Goal: Task Accomplishment & Management: Manage account settings

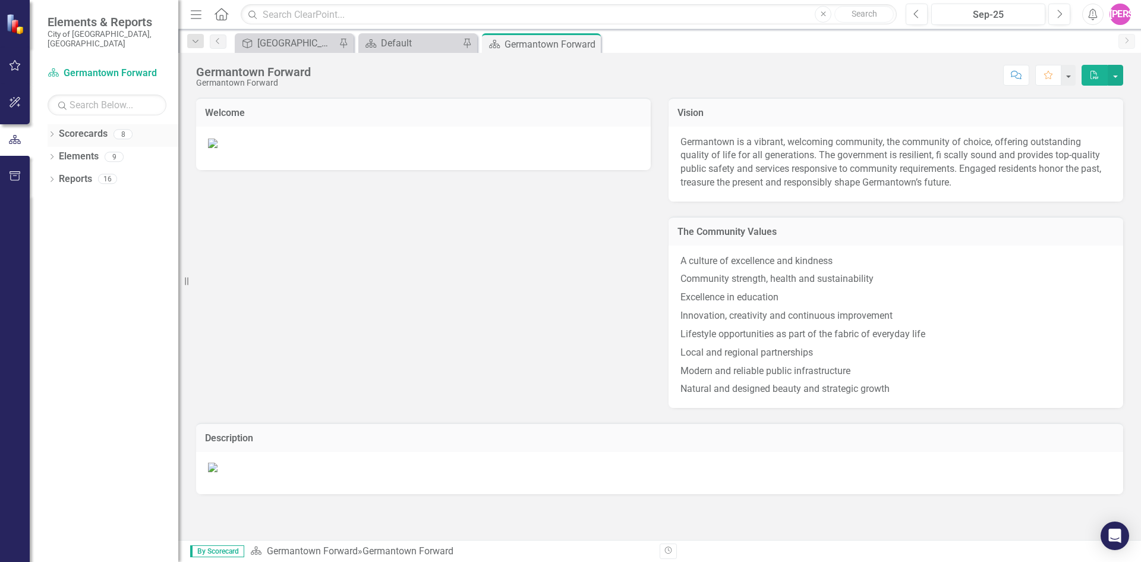
click at [52, 132] on icon "Dropdown" at bounding box center [52, 135] width 8 height 7
click at [102, 150] on link "Germantown Forward" at bounding box center [121, 157] width 113 height 14
click at [58, 153] on icon at bounding box center [58, 156] width 3 height 6
click at [92, 172] on link "Public Safety" at bounding box center [127, 179] width 101 height 14
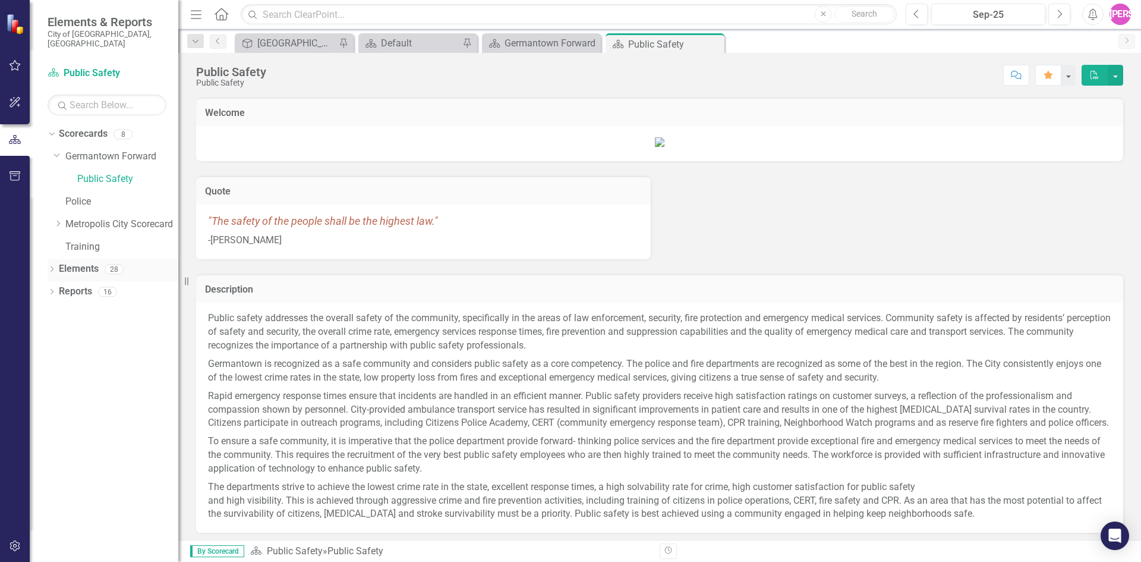
click at [50, 267] on icon "Dropdown" at bounding box center [52, 270] width 8 height 7
click at [93, 307] on link "Measure Measures" at bounding box center [94, 314] width 59 height 14
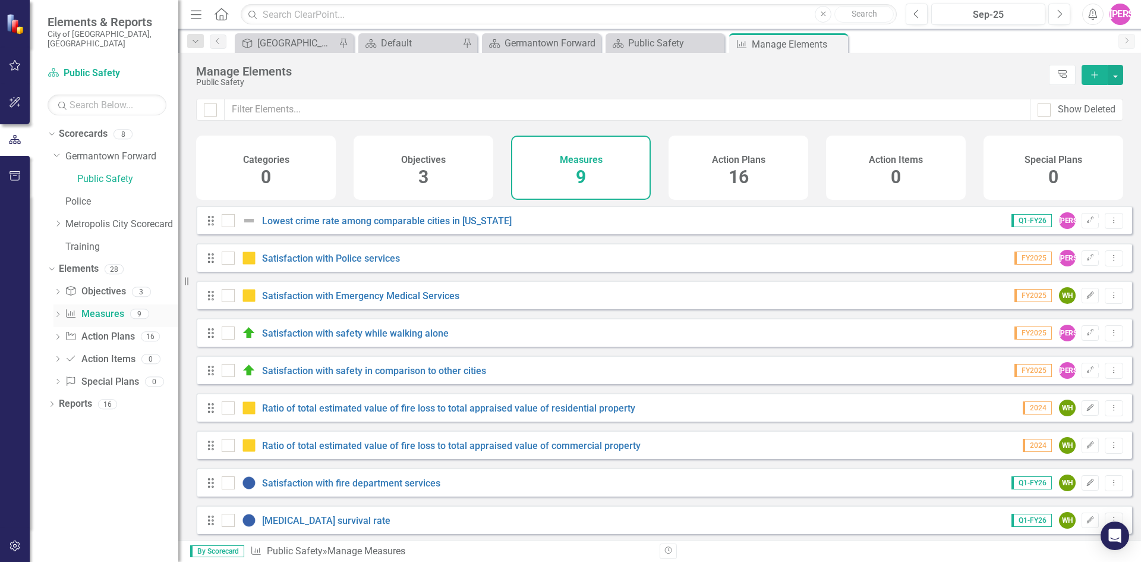
click at [61, 312] on icon "Dropdown" at bounding box center [57, 315] width 8 height 7
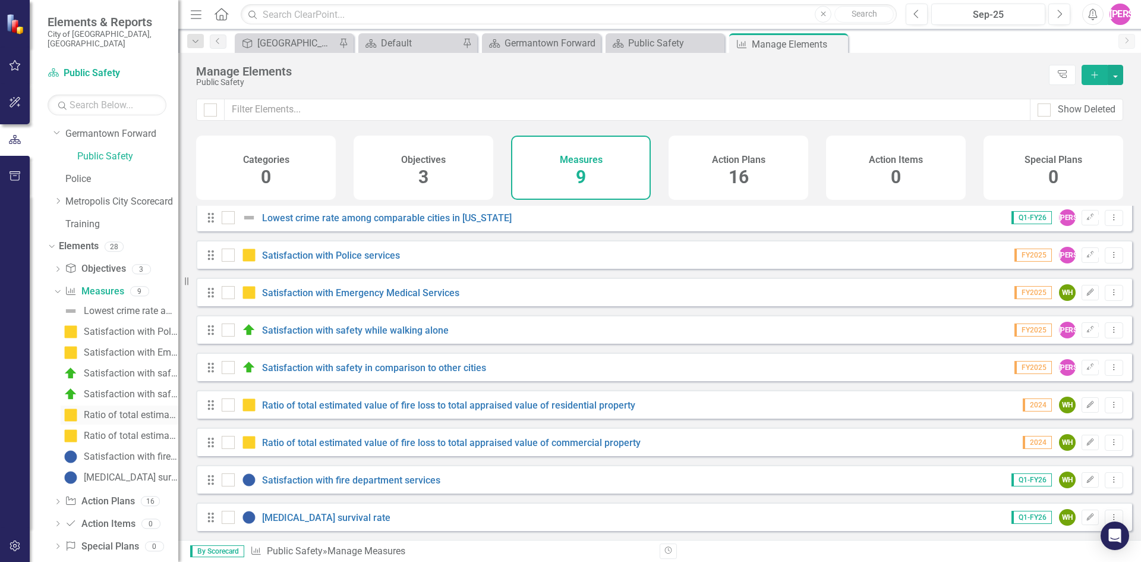
scroll to position [33, 0]
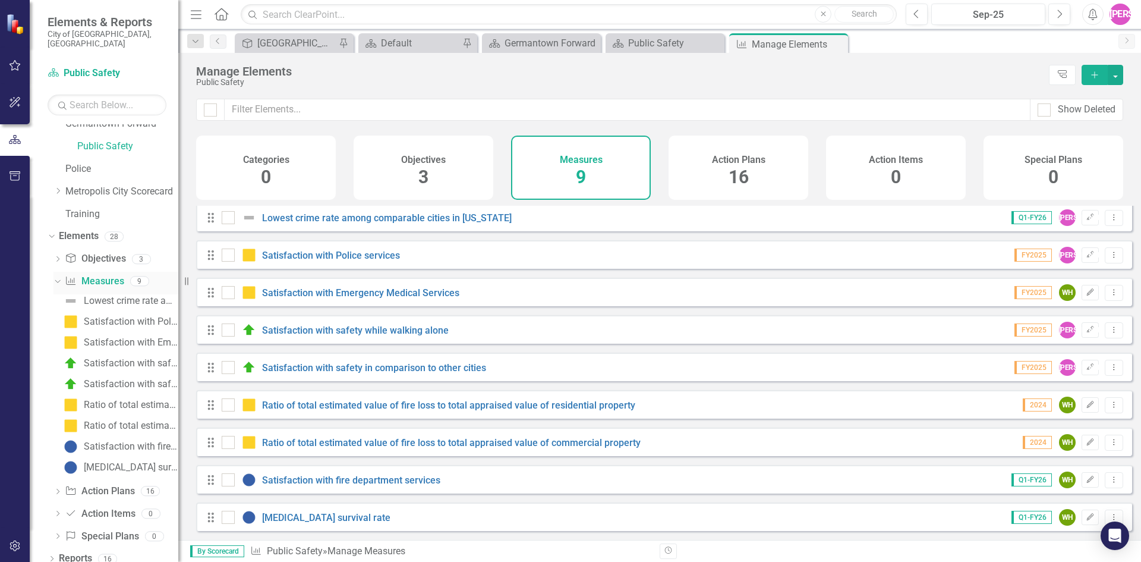
click at [56, 276] on icon "Dropdown" at bounding box center [56, 280] width 7 height 8
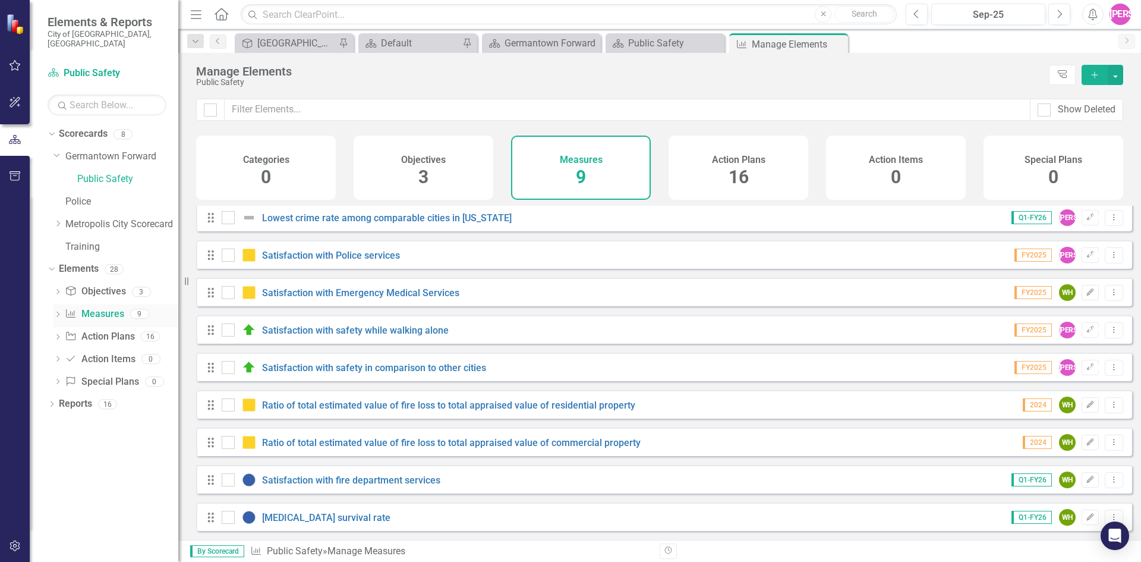
scroll to position [0, 0]
click at [49, 264] on icon "Dropdown" at bounding box center [50, 268] width 7 height 8
click at [99, 172] on link "Public Safety" at bounding box center [127, 179] width 101 height 14
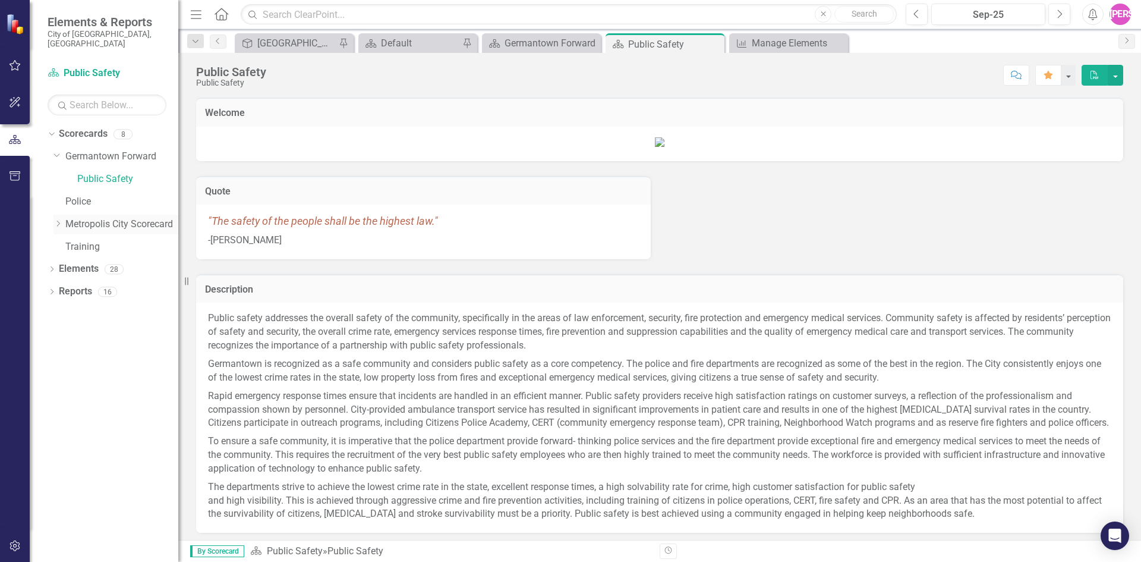
click at [58, 221] on icon at bounding box center [58, 224] width 3 height 6
click at [58, 218] on icon "Dropdown" at bounding box center [56, 222] width 7 height 9
click at [56, 150] on div "Dropdown Germantown Forward" at bounding box center [115, 157] width 125 height 20
click at [52, 130] on icon "Dropdown" at bounding box center [50, 134] width 7 height 8
click at [52, 131] on div "Dropdown" at bounding box center [52, 136] width 8 height 10
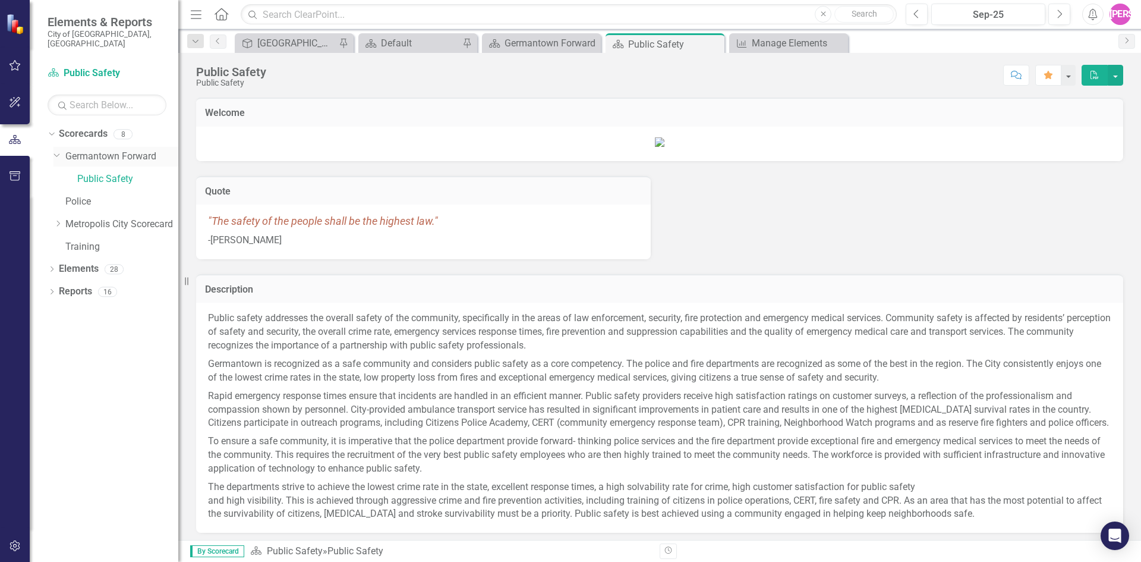
click at [111, 150] on link "Germantown Forward" at bounding box center [121, 157] width 113 height 14
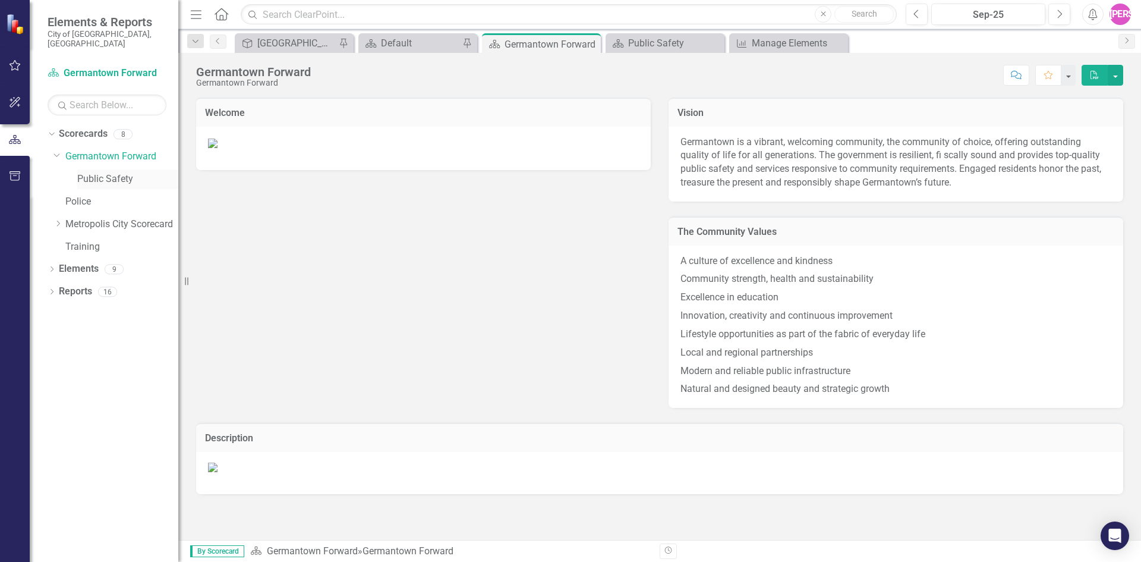
click at [108, 172] on link "Public Safety" at bounding box center [127, 179] width 101 height 14
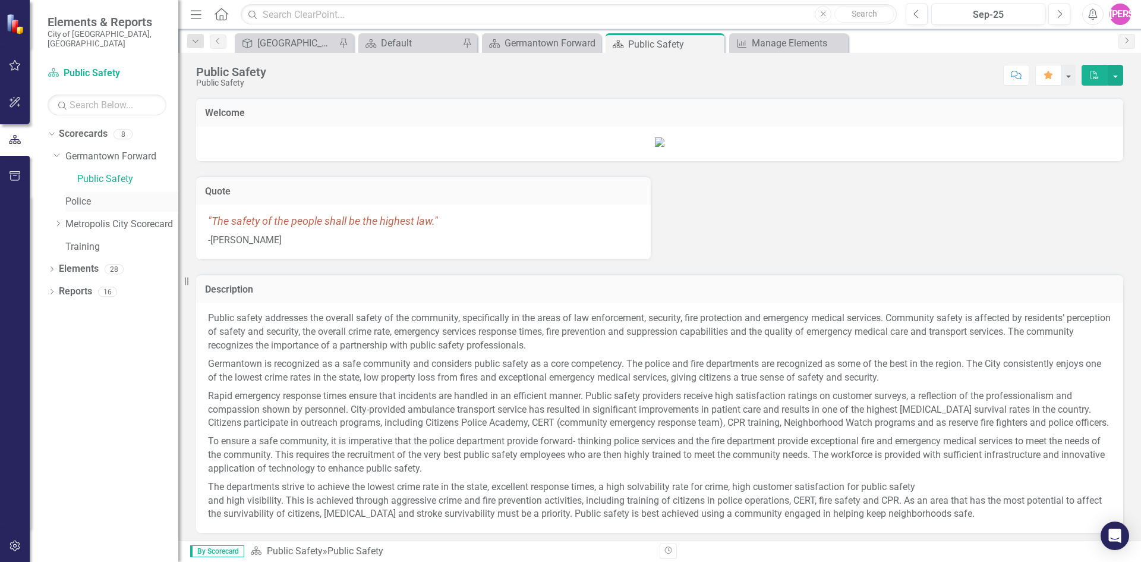
click at [83, 195] on link "Police" at bounding box center [121, 202] width 113 height 14
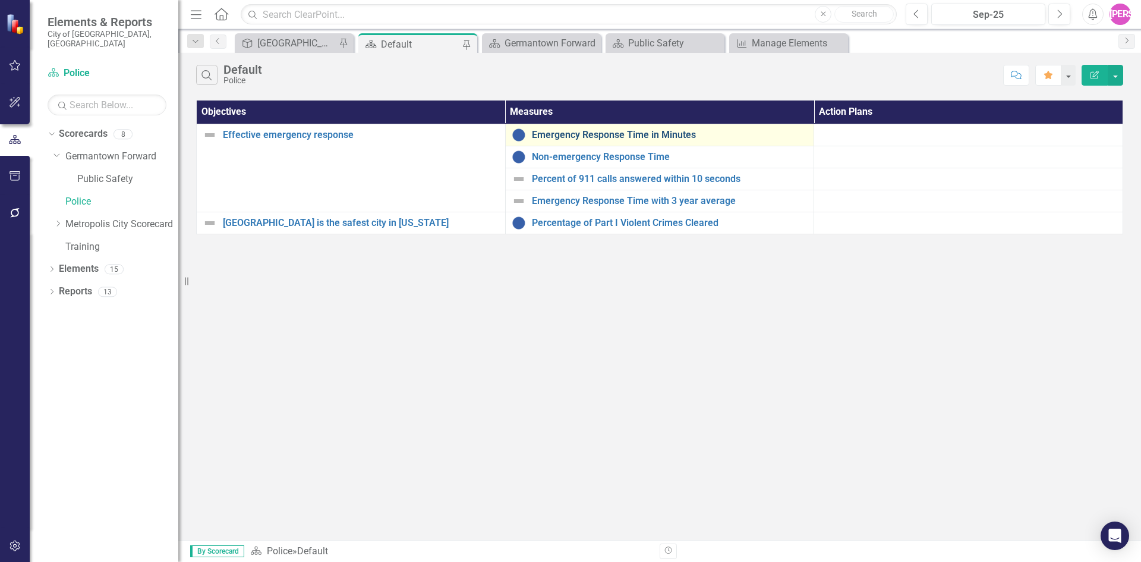
click at [580, 136] on link "Emergency Response Time in Minutes" at bounding box center [670, 135] width 276 height 11
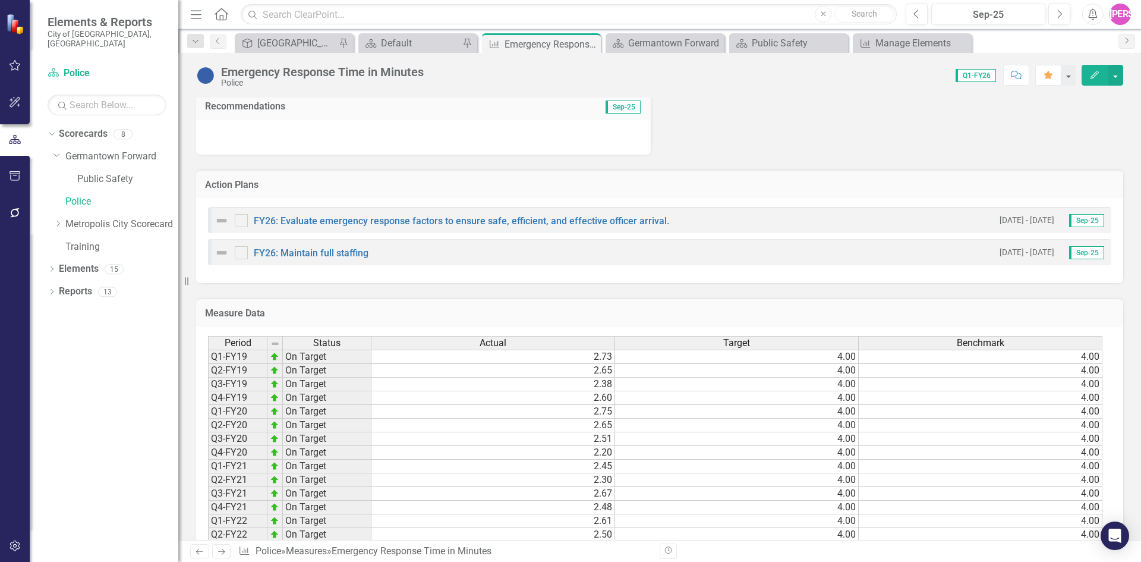
scroll to position [694, 0]
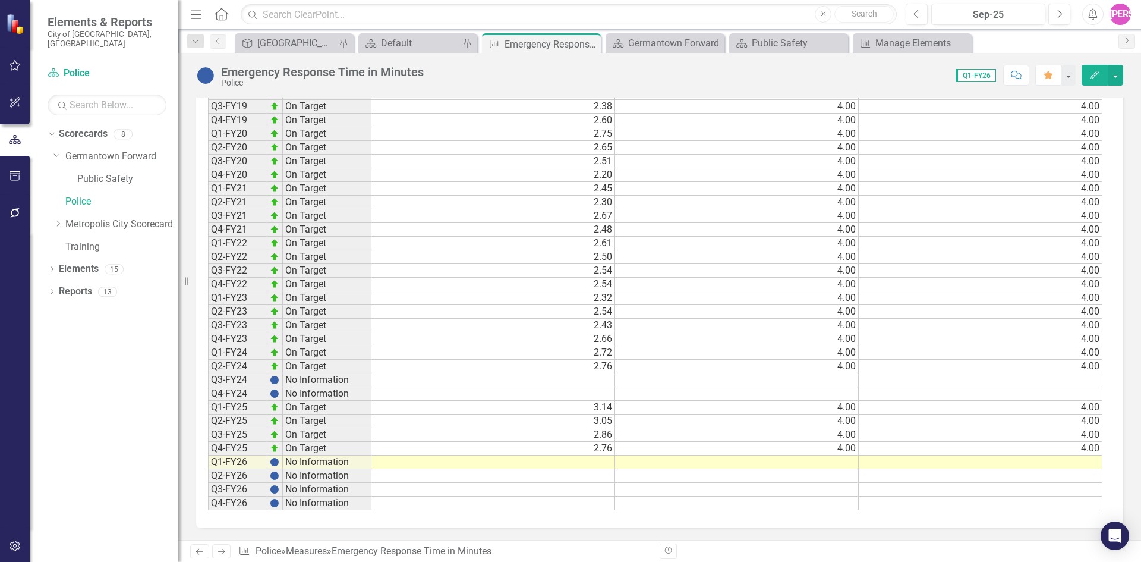
click at [534, 461] on td at bounding box center [493, 462] width 244 height 14
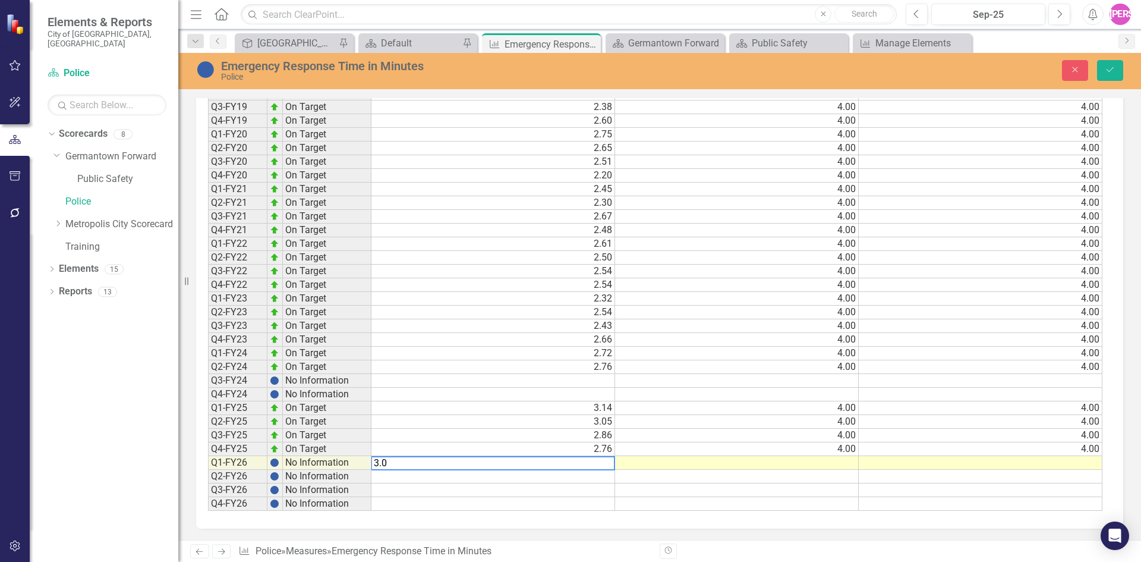
type textarea "3.06"
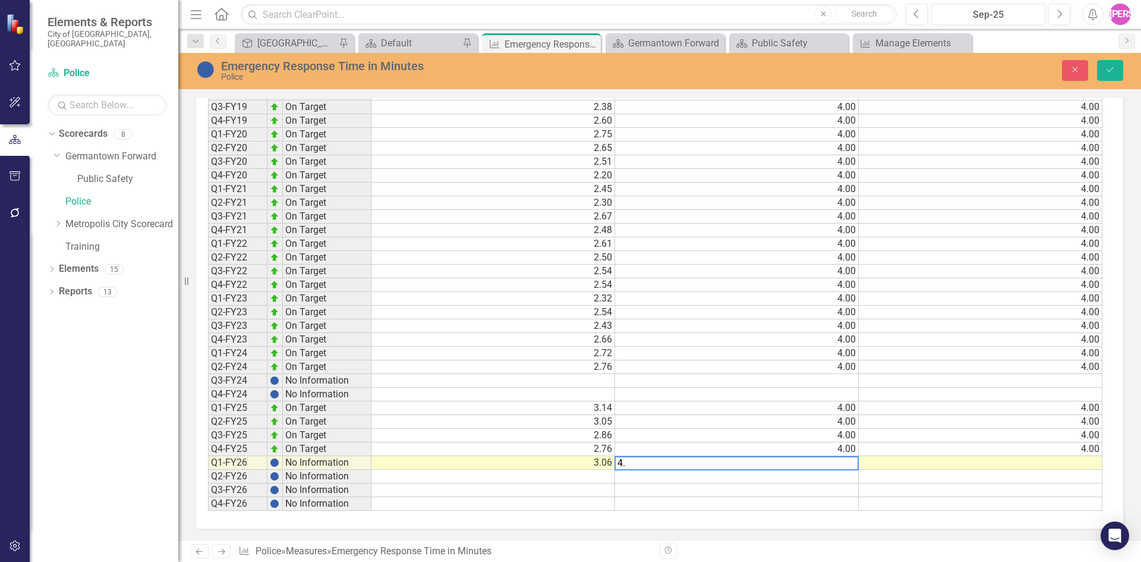
type textarea "4.0"
click at [1112, 68] on icon "Save" at bounding box center [1110, 69] width 11 height 8
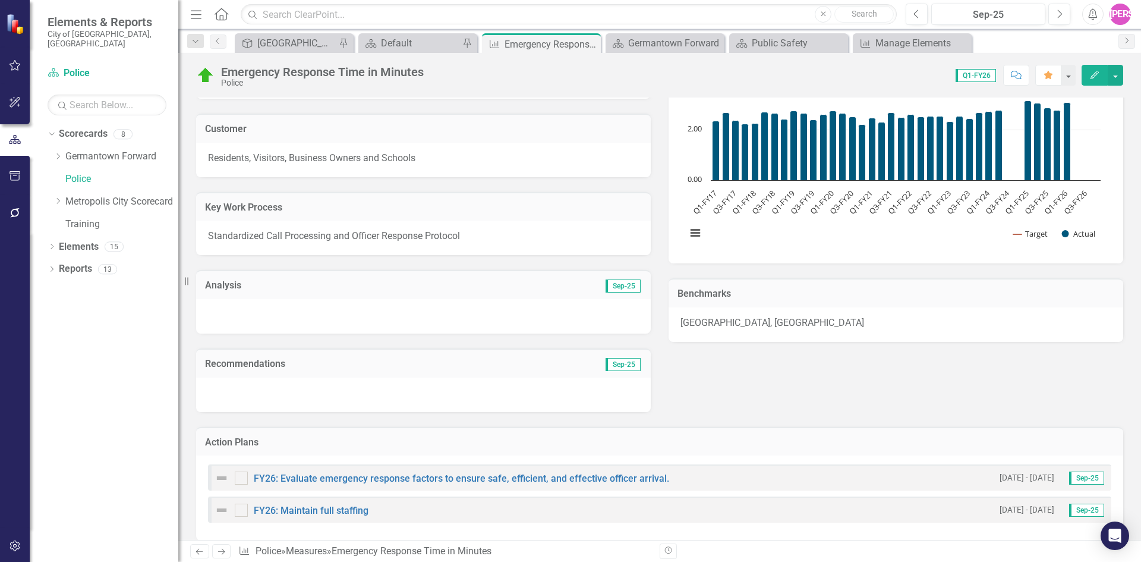
scroll to position [0, 0]
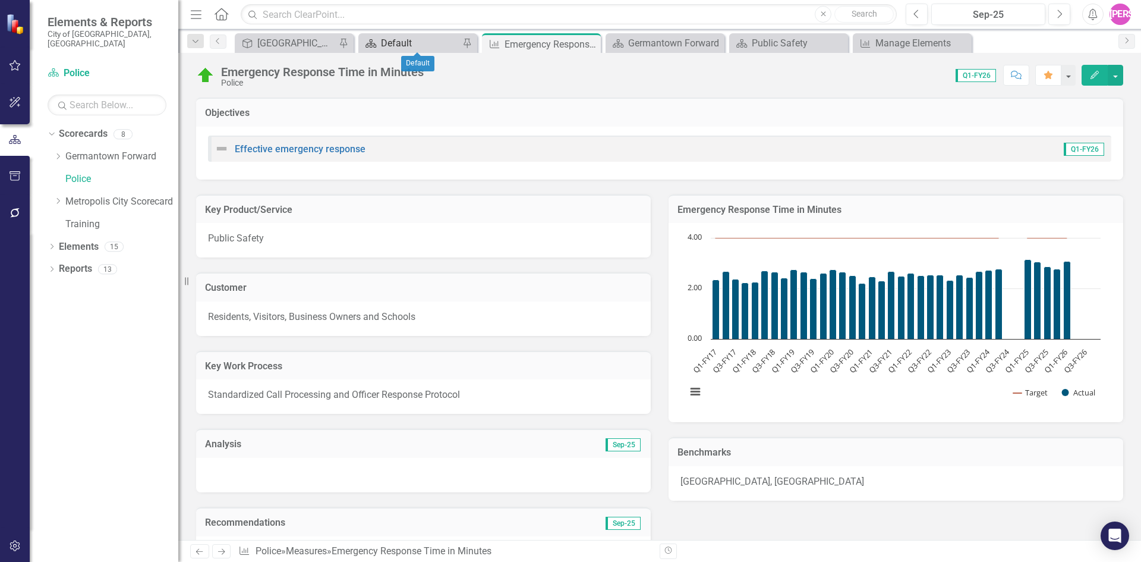
click at [426, 43] on div "Default" at bounding box center [420, 43] width 78 height 15
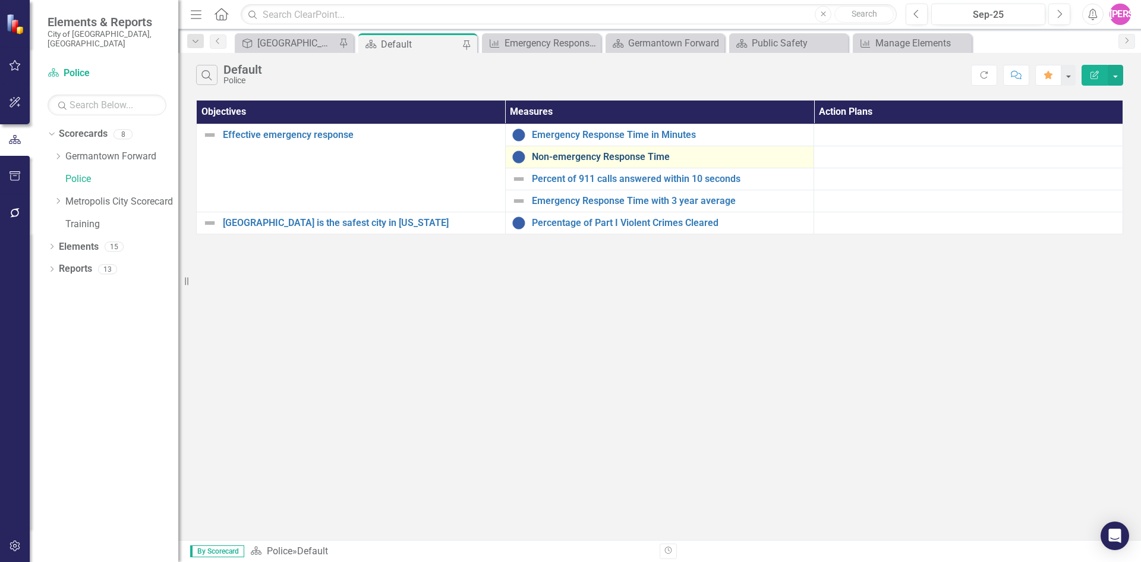
click at [596, 156] on link "Non-emergency Response Time" at bounding box center [670, 157] width 276 height 11
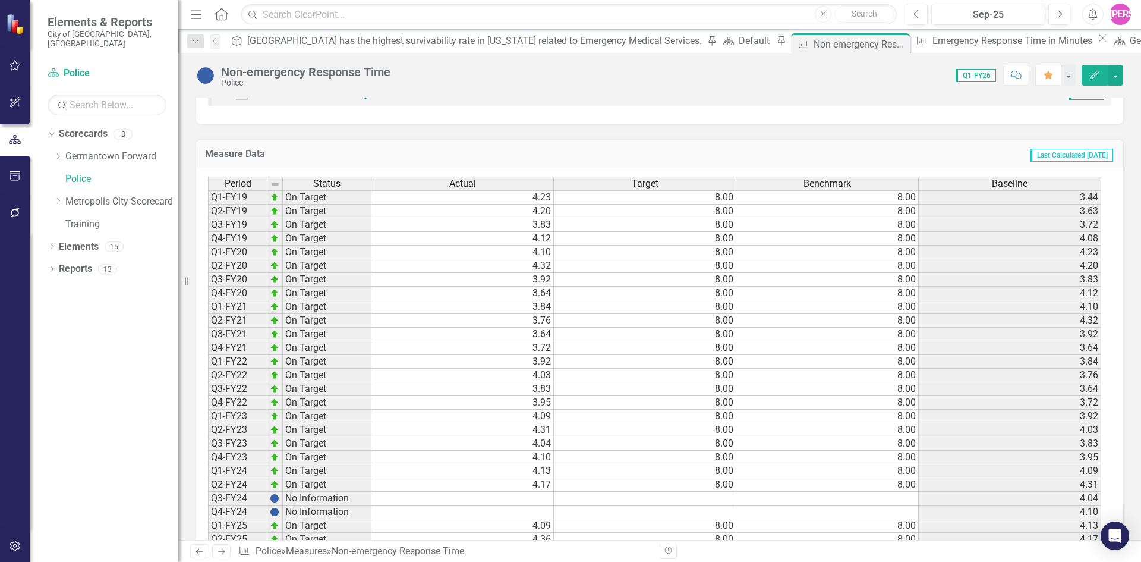
scroll to position [694, 0]
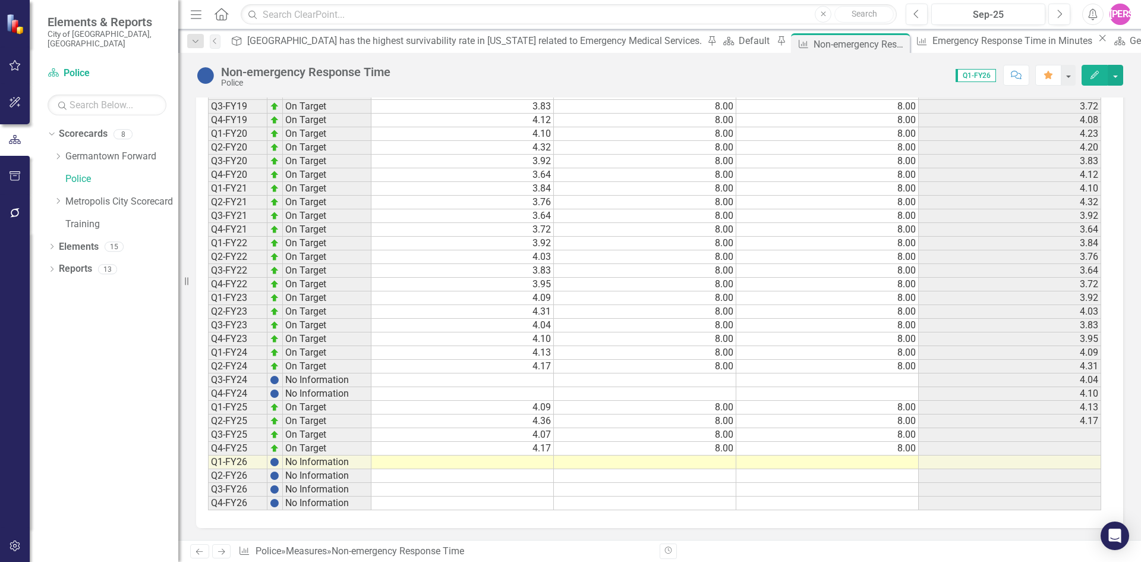
click at [545, 462] on td at bounding box center [462, 462] width 182 height 14
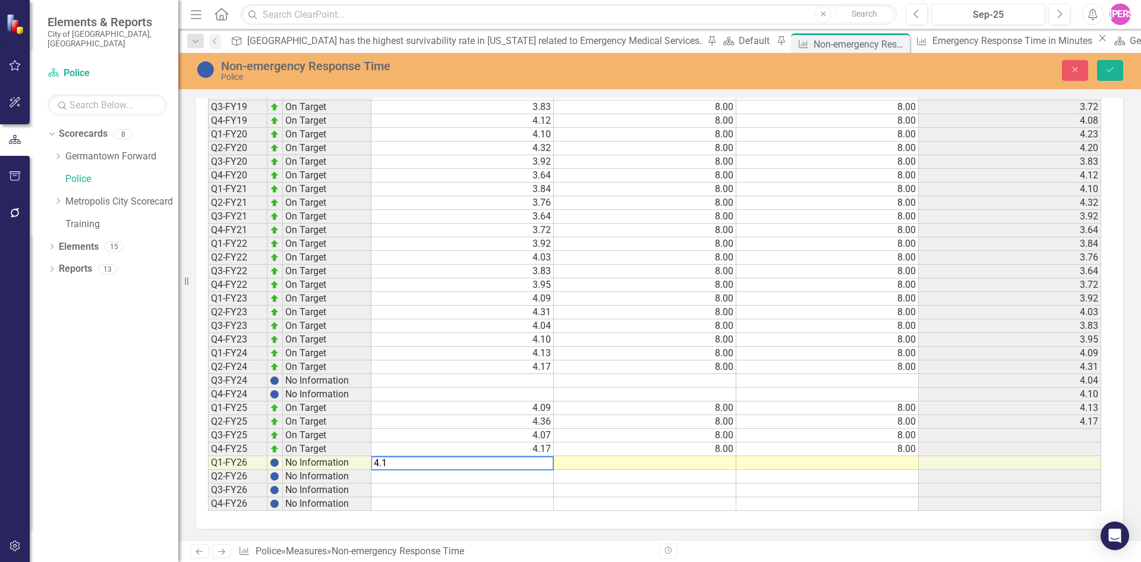
type textarea "4.16"
type textarea "8.0"
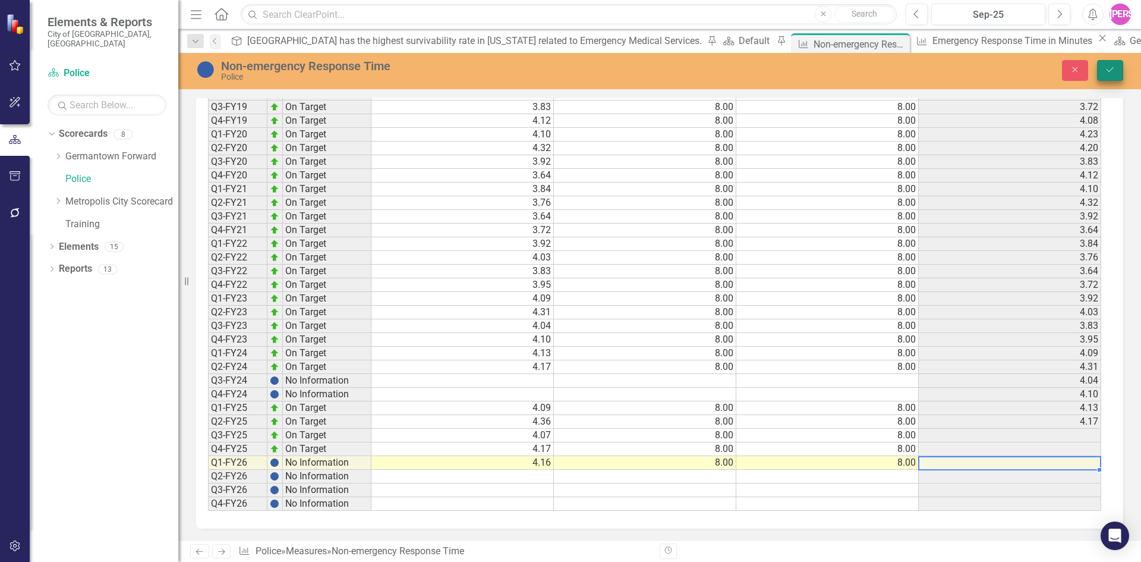
type textarea "8.0"
click at [1101, 71] on button "Save" at bounding box center [1110, 70] width 26 height 21
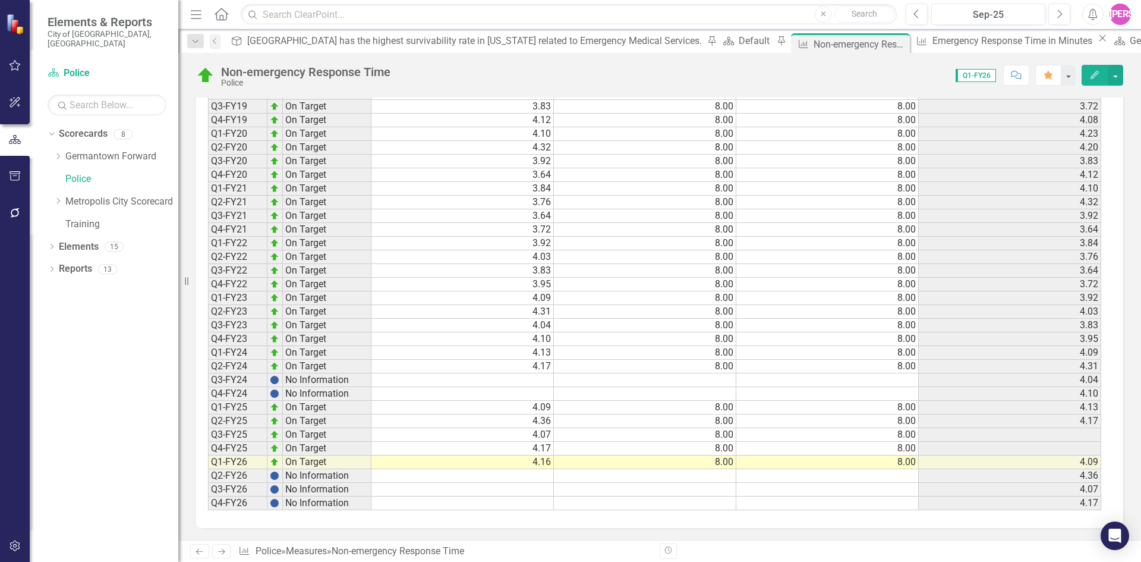
click at [1017, 429] on td at bounding box center [1010, 435] width 182 height 14
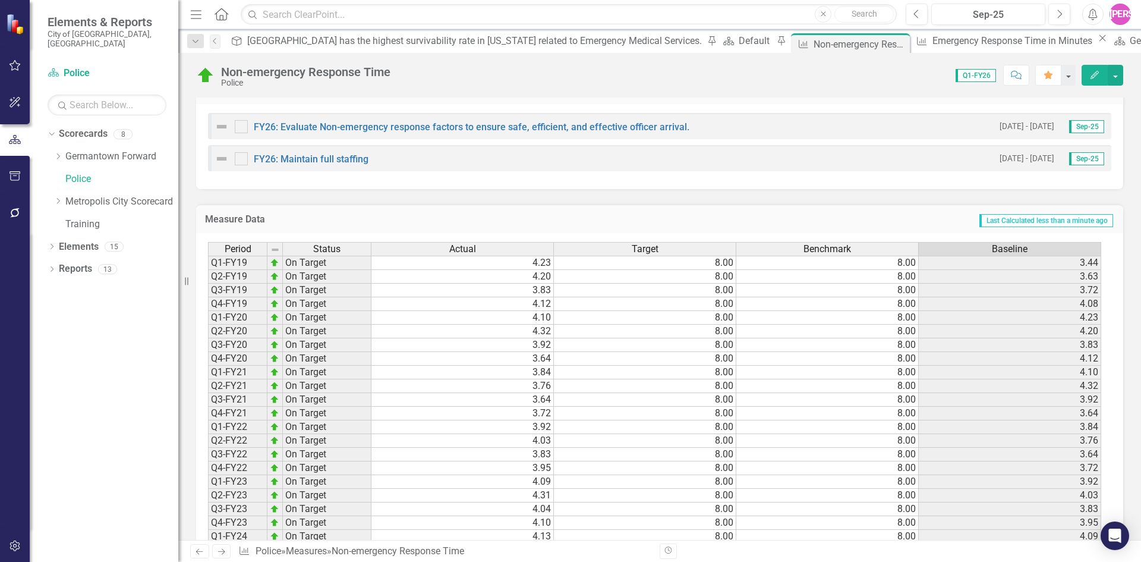
scroll to position [515, 0]
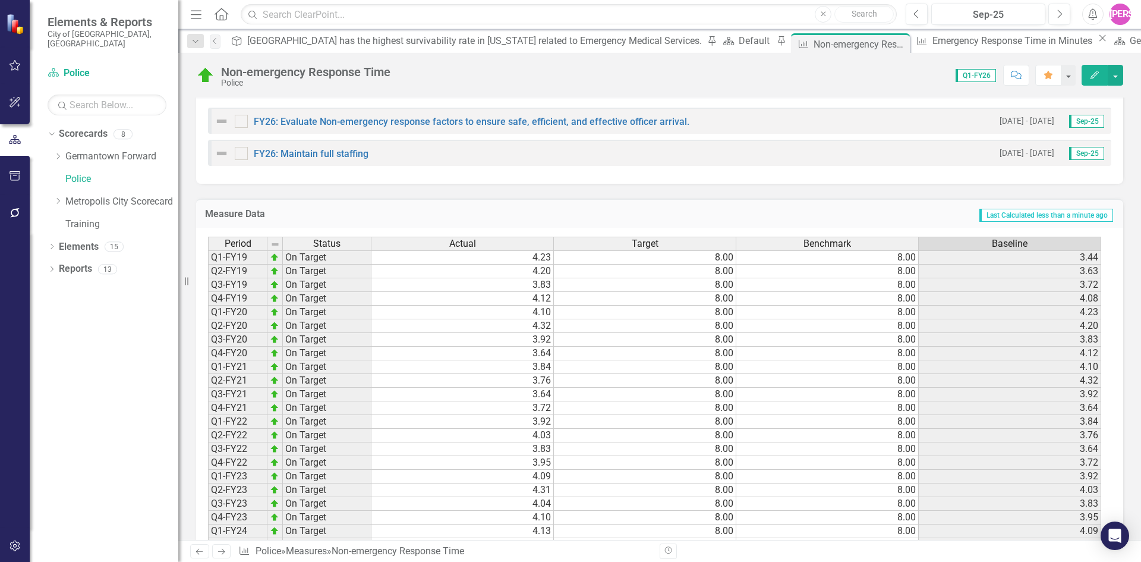
click at [1021, 240] on span "Baseline" at bounding box center [1010, 243] width 36 height 11
click at [826, 215] on td "Last Calculated less than a minute ago" at bounding box center [799, 214] width 629 height 15
click at [628, 117] on link "FY26: Evaluate Non-emergency response factors to ensure safe, efficient, and ef…" at bounding box center [472, 121] width 436 height 11
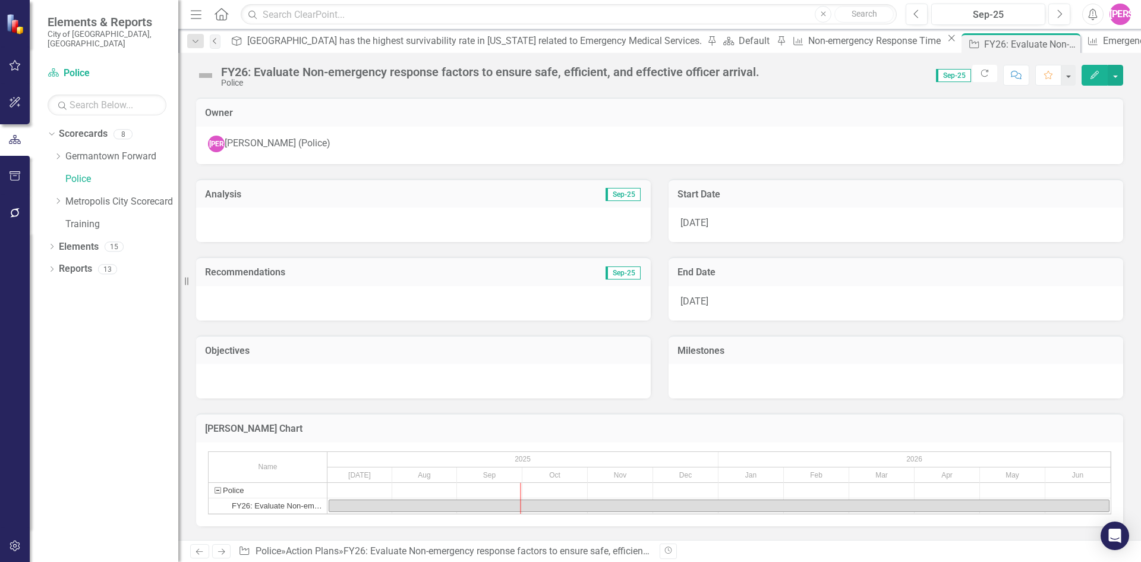
click at [219, 39] on icon "Previous" at bounding box center [215, 40] width 10 height 7
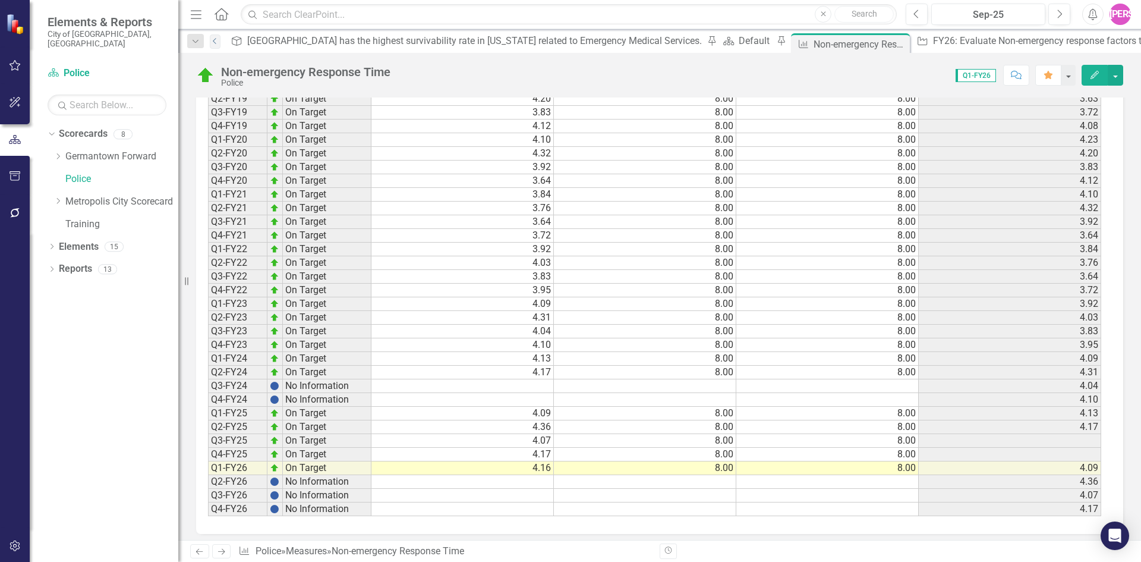
scroll to position [694, 0]
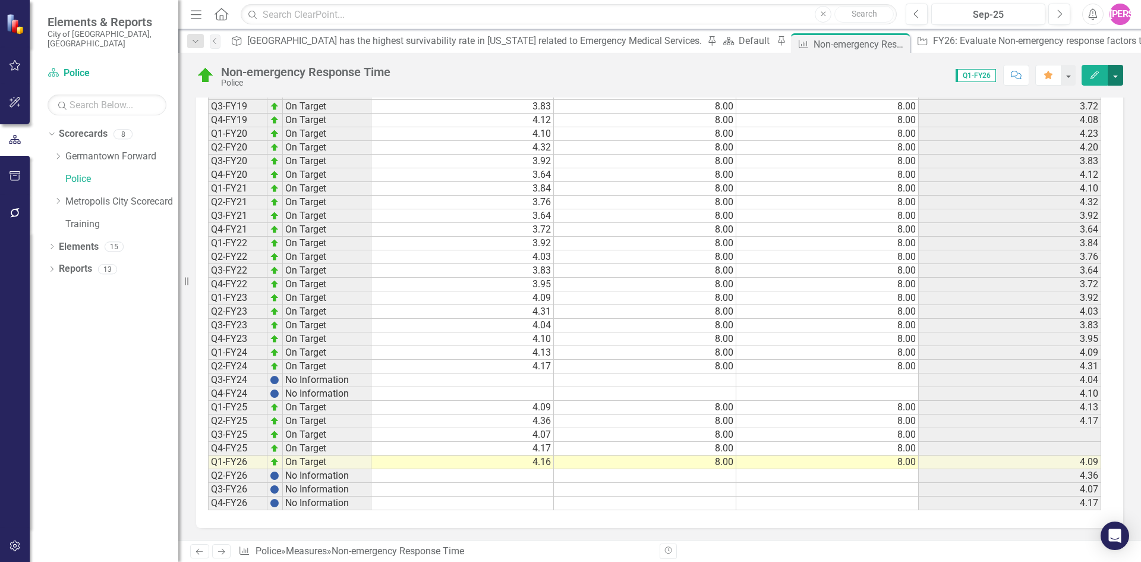
click at [1114, 71] on button "button" at bounding box center [1115, 75] width 15 height 21
click at [1057, 51] on div "Objective Germantown has the highest survivability rate in [US_STATE] related t…" at bounding box center [1066, 42] width 1680 height 19
click at [1114, 73] on button "button" at bounding box center [1115, 75] width 15 height 21
click at [1054, 204] on link "PDF Export to PDF" at bounding box center [1065, 211] width 116 height 22
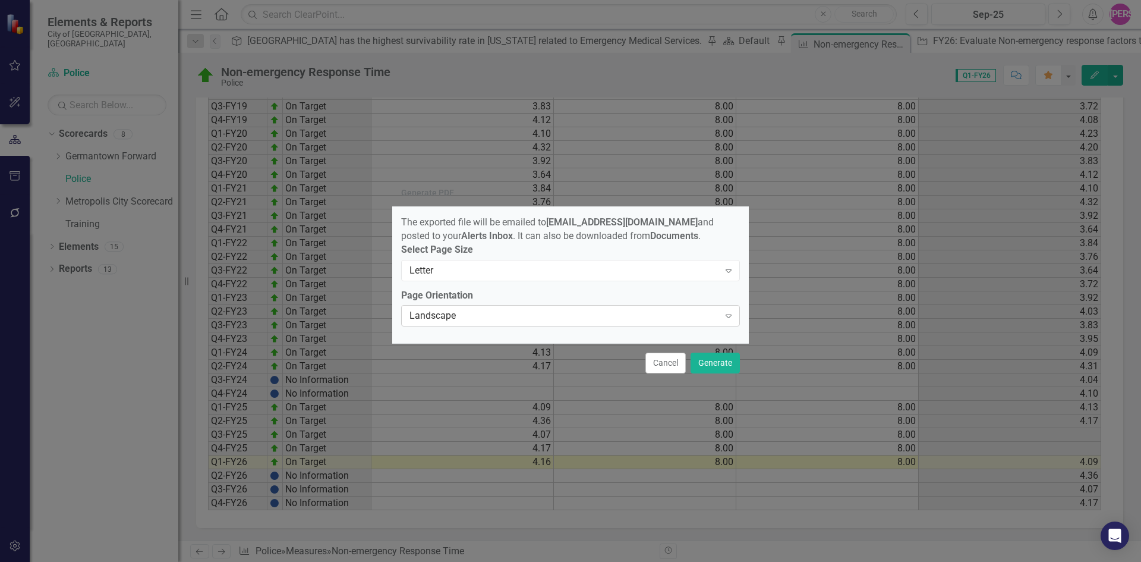
click at [654, 322] on div "Landscape" at bounding box center [565, 316] width 310 height 14
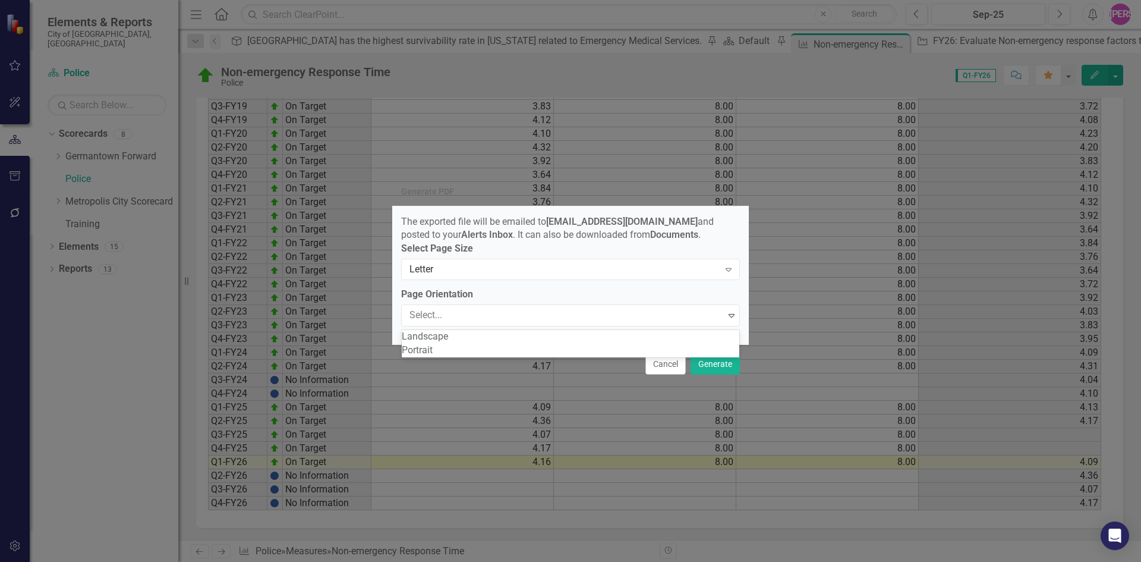
click at [645, 355] on div "Portrait" at bounding box center [571, 351] width 338 height 14
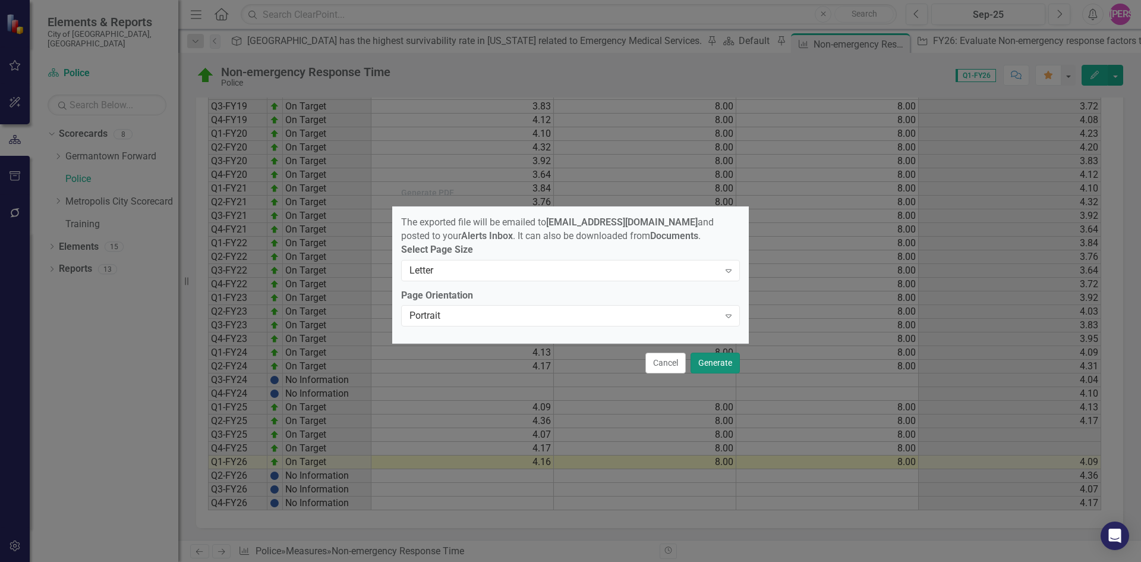
click at [717, 369] on button "Generate" at bounding box center [715, 362] width 49 height 21
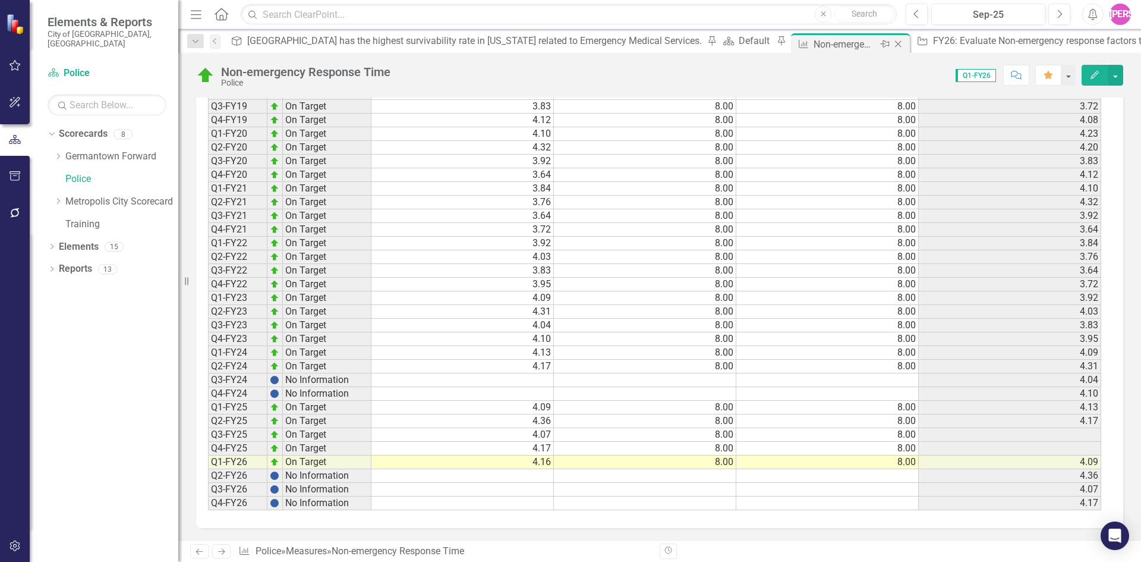
click at [892, 43] on icon "Close" at bounding box center [898, 44] width 12 height 10
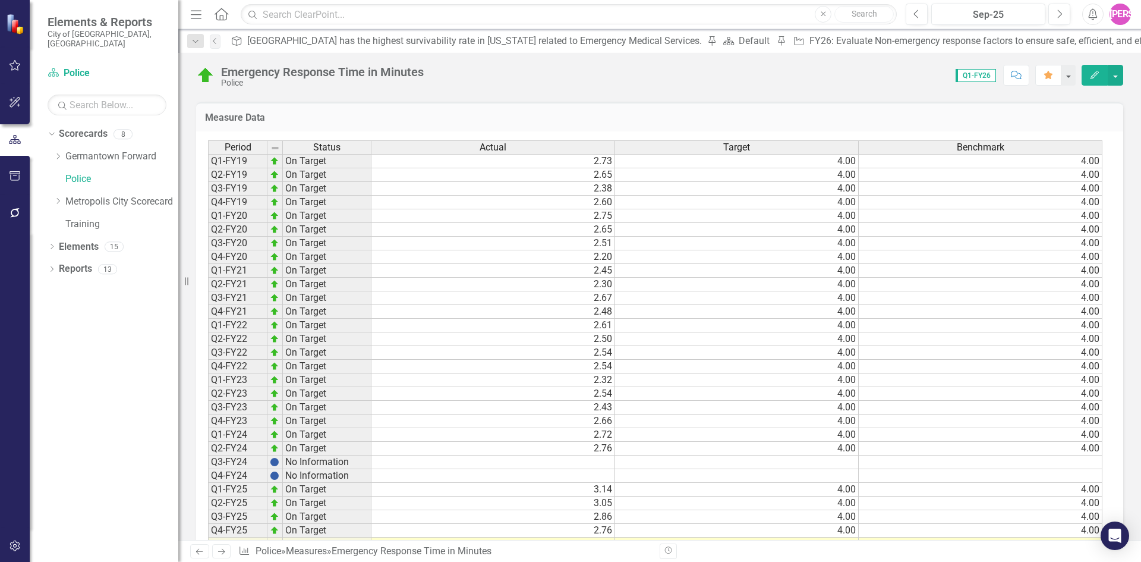
scroll to position [694, 0]
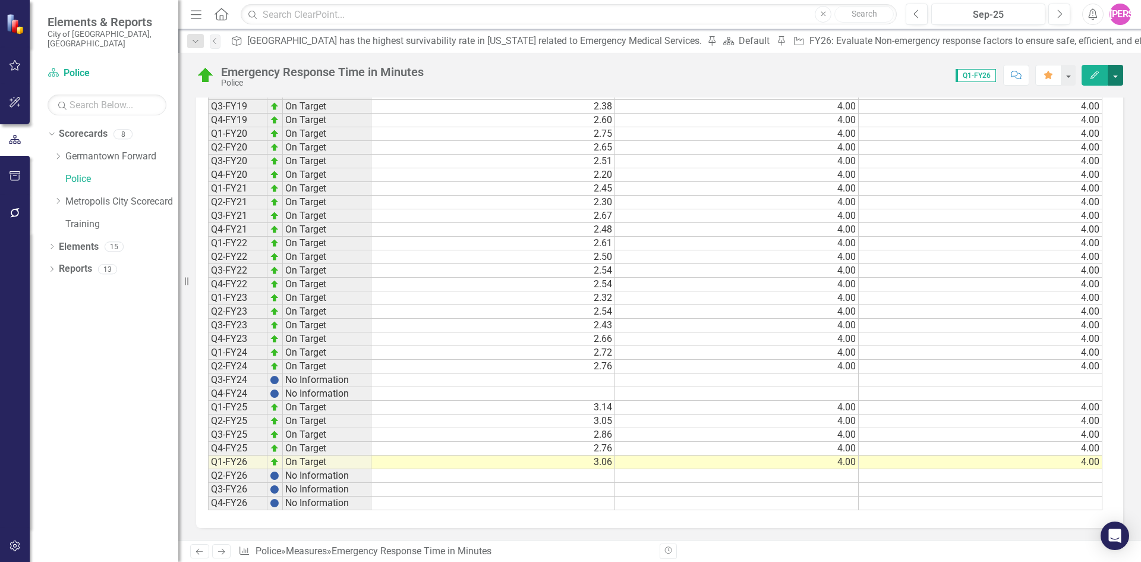
click at [1117, 77] on button "button" at bounding box center [1115, 75] width 15 height 21
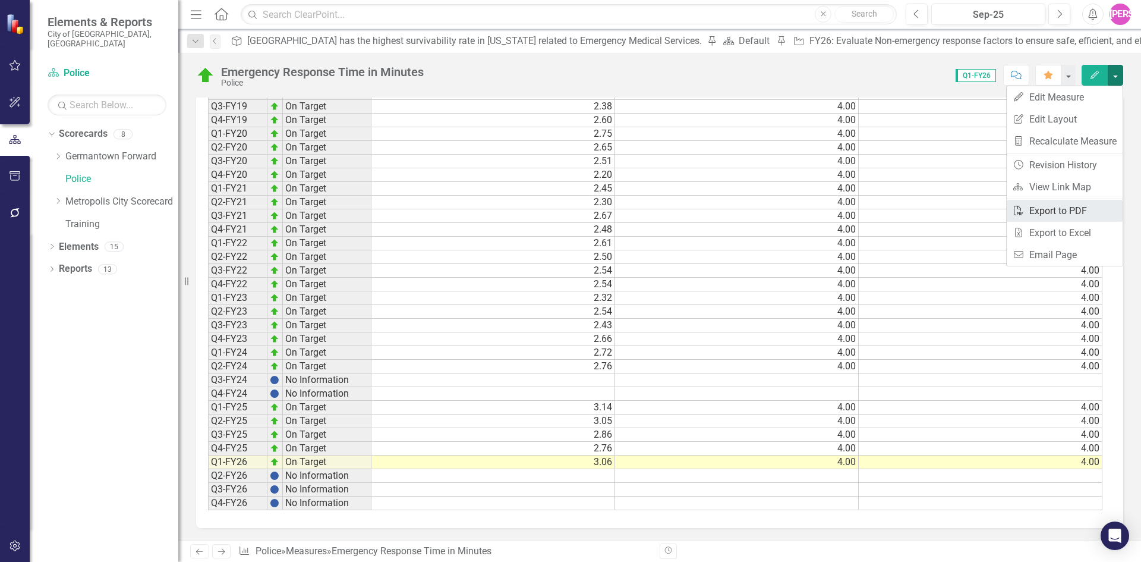
click at [1103, 211] on link "PDF Export to PDF" at bounding box center [1065, 211] width 116 height 22
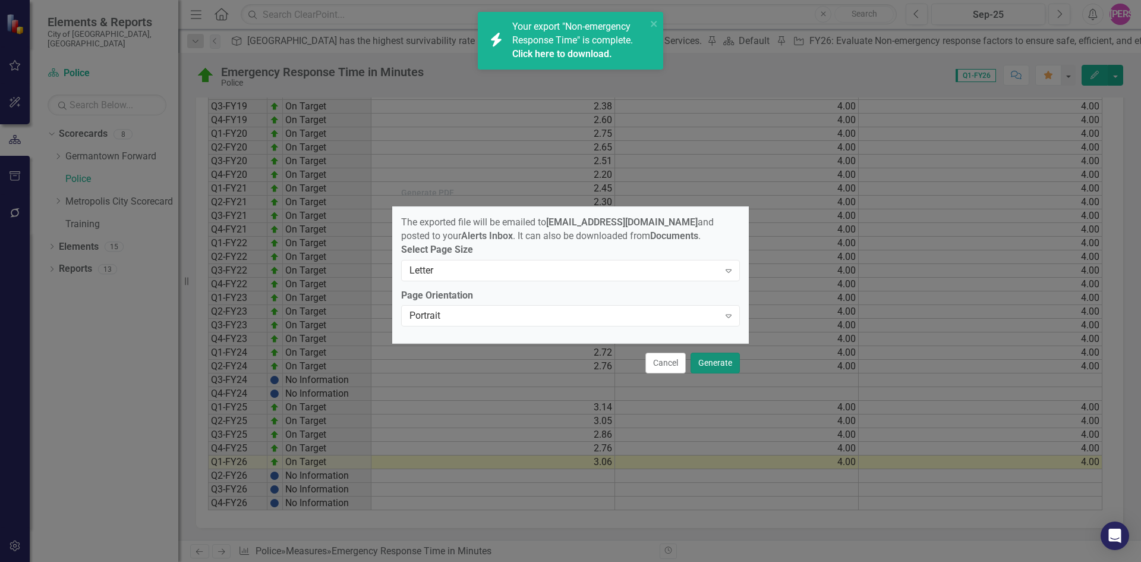
click at [716, 371] on button "Generate" at bounding box center [715, 362] width 49 height 21
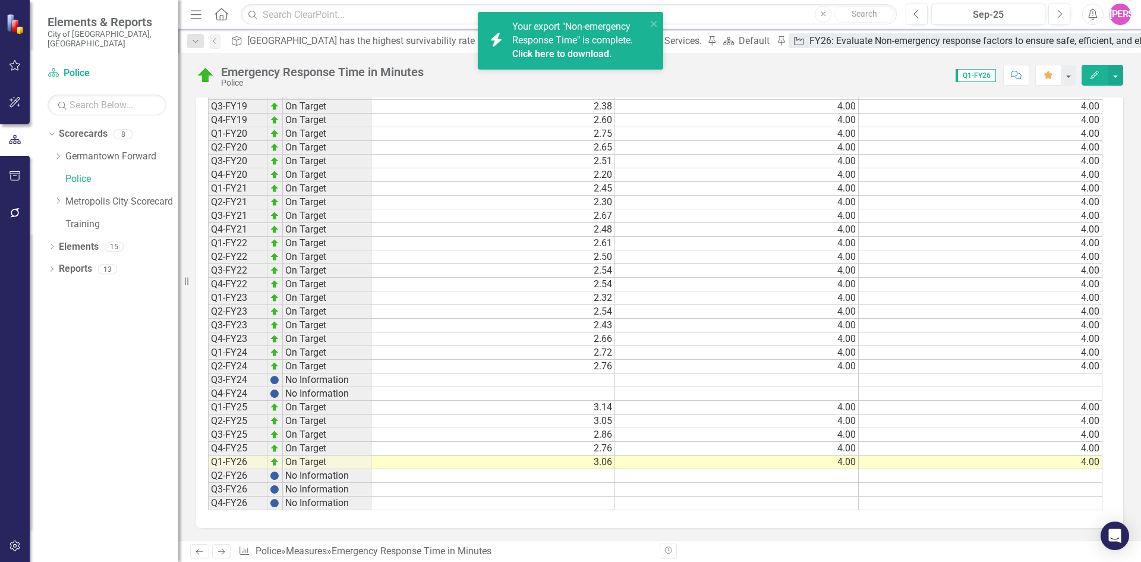
click at [793, 44] on icon "Action Plan" at bounding box center [799, 41] width 12 height 10
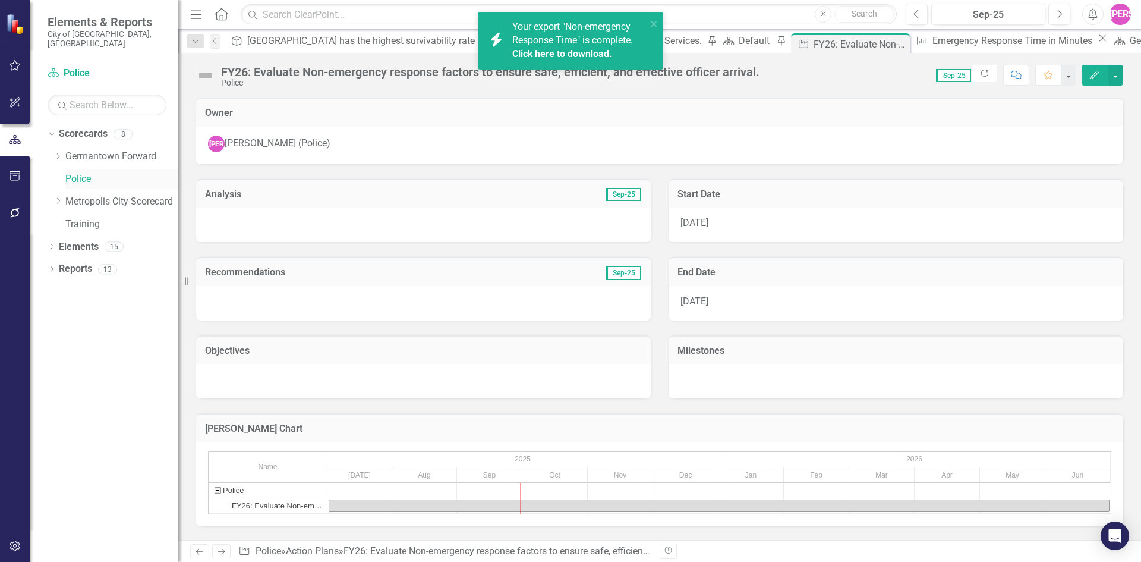
click at [84, 172] on link "Police" at bounding box center [121, 179] width 113 height 14
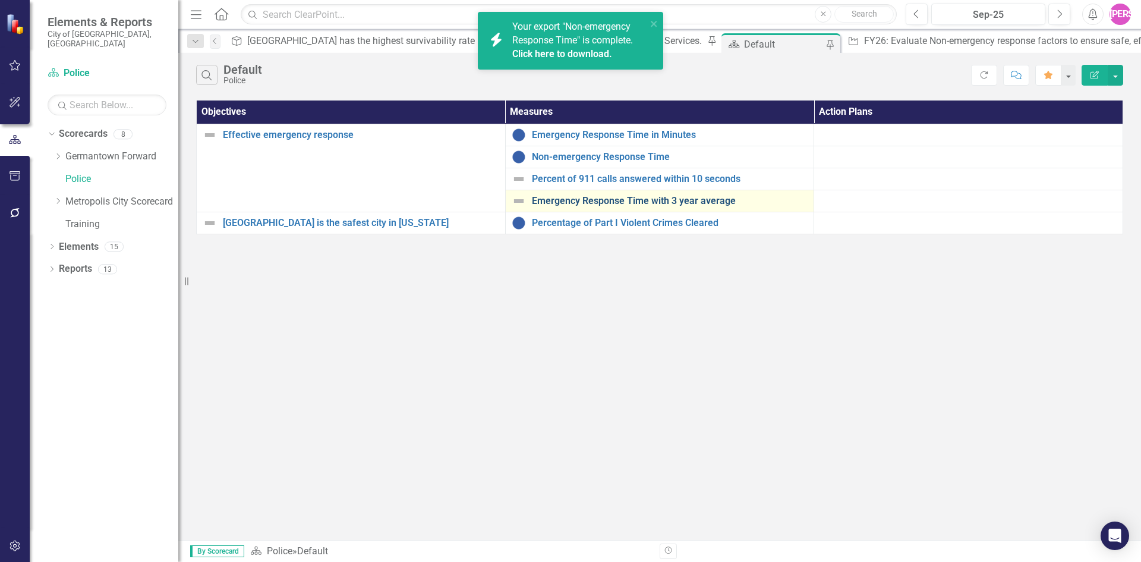
click at [651, 199] on link "Emergency Response Time with 3 year average" at bounding box center [670, 201] width 276 height 11
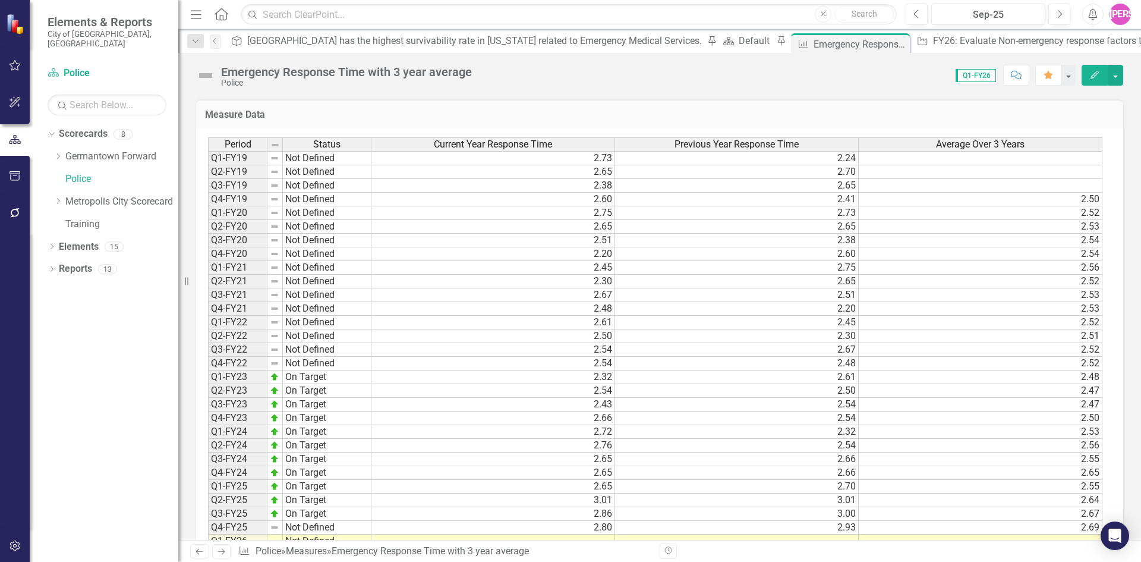
scroll to position [623, 0]
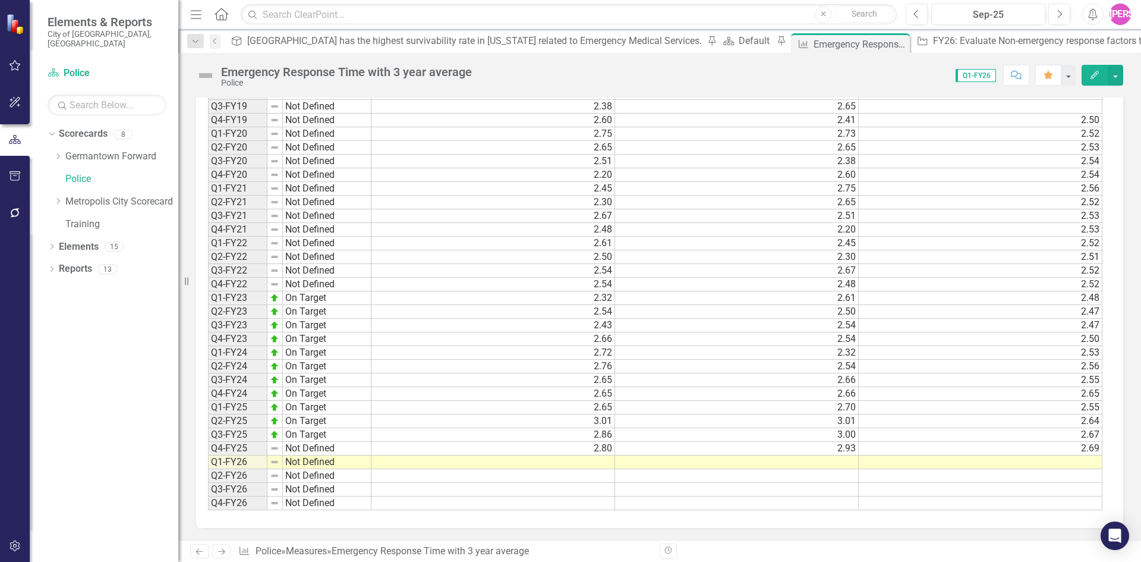
click at [603, 463] on td at bounding box center [493, 462] width 244 height 14
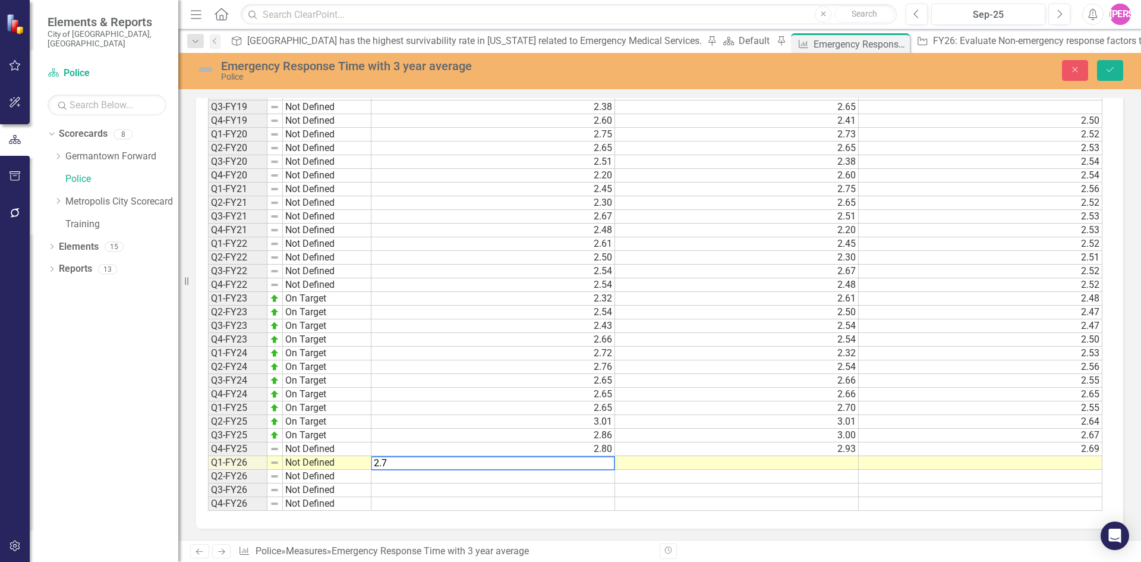
type textarea "2.77"
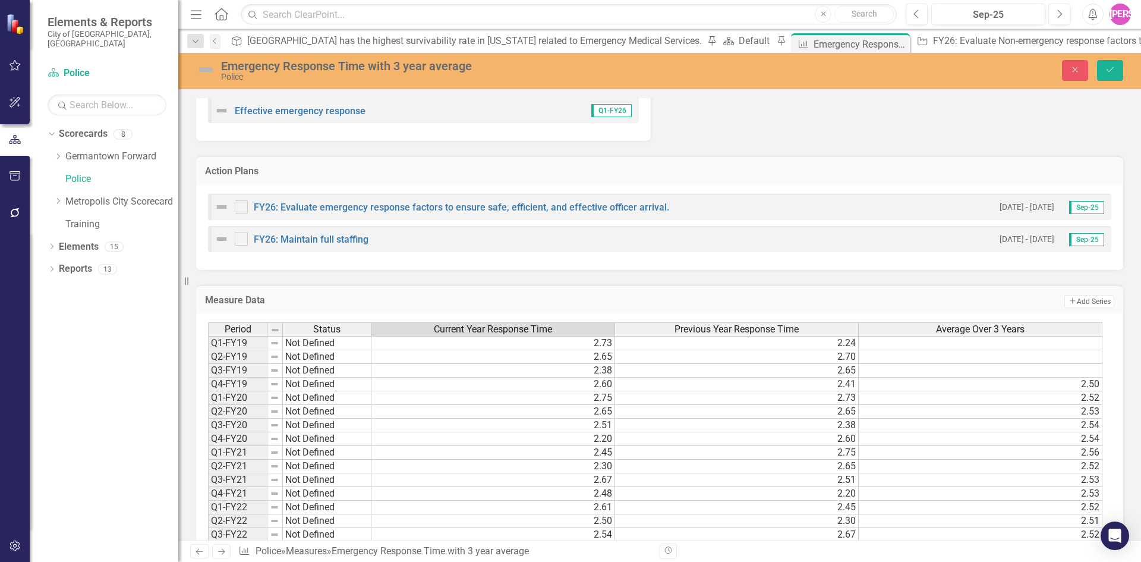
scroll to position [624, 0]
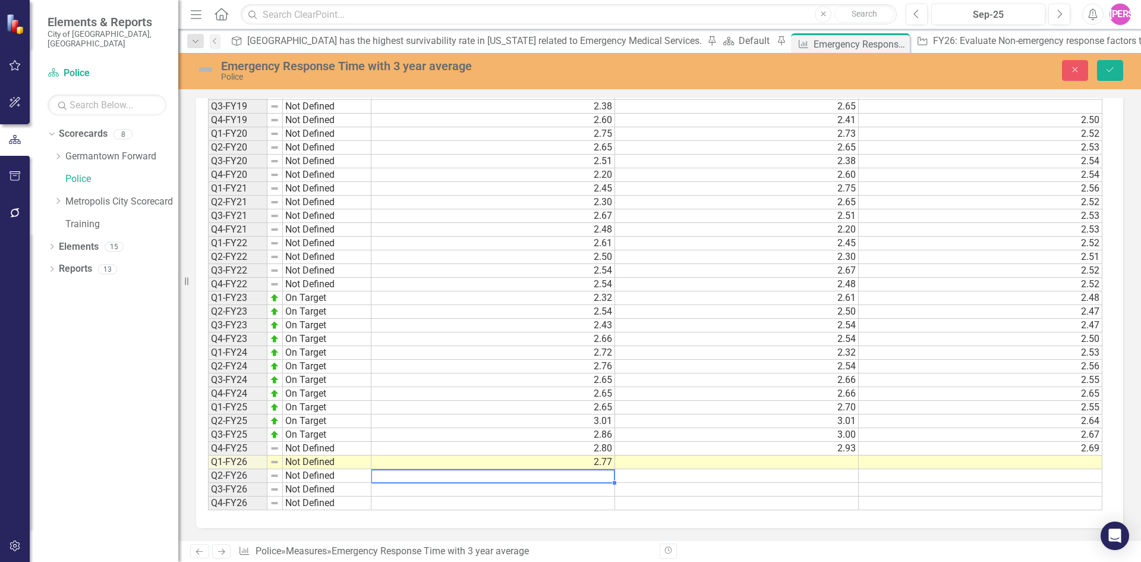
click at [208, 468] on div "Period Status Current Year Response Time Previous Year Response Time Average Ov…" at bounding box center [208, 284] width 0 height 452
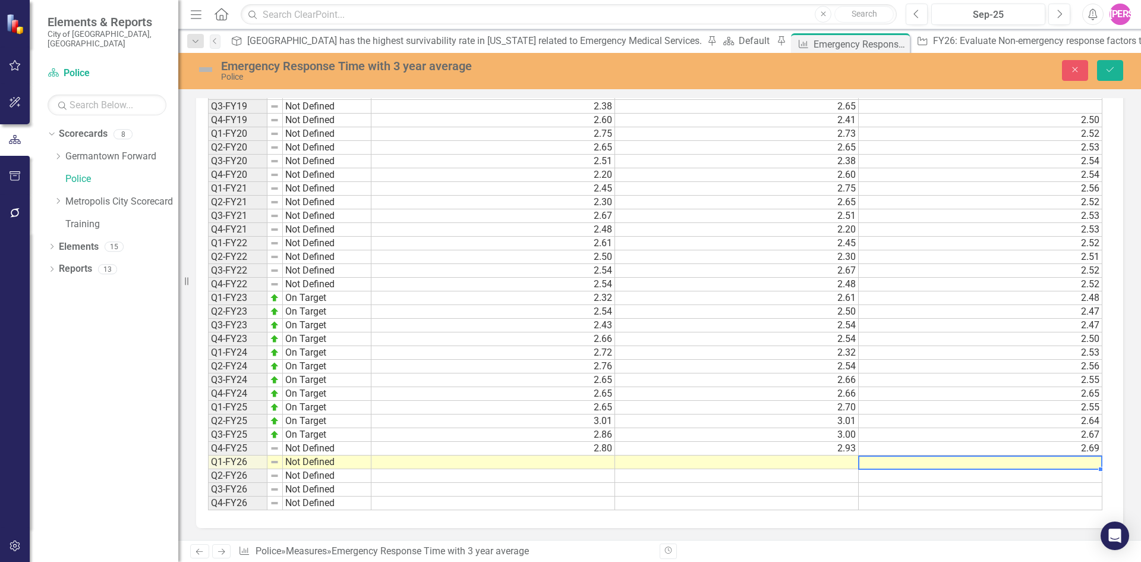
click at [995, 466] on td at bounding box center [981, 462] width 244 height 14
type textarea "2.77"
click at [591, 464] on td at bounding box center [493, 462] width 244 height 14
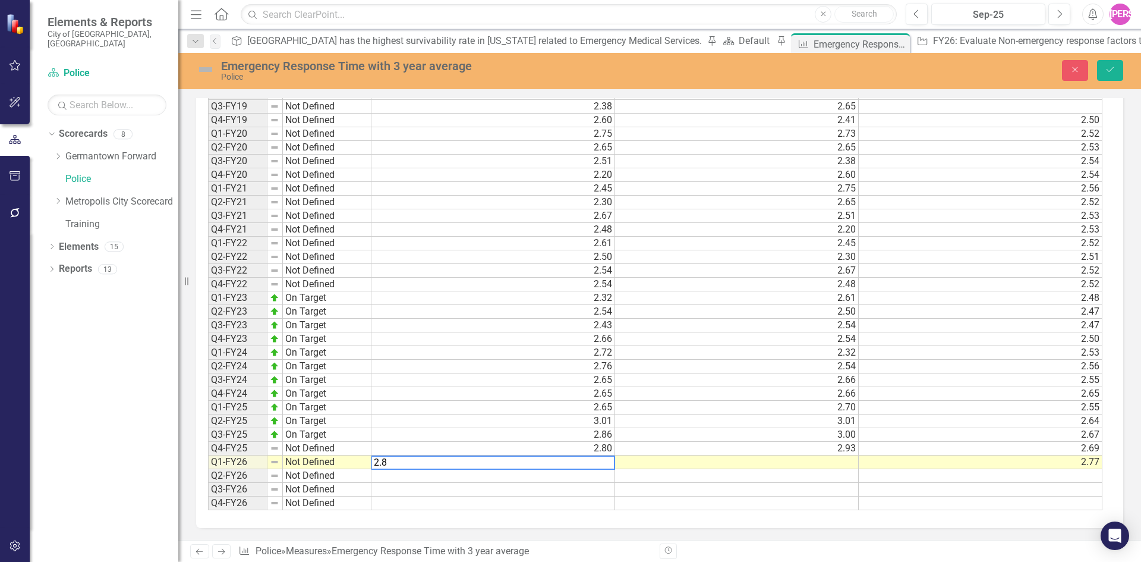
type textarea "2.89"
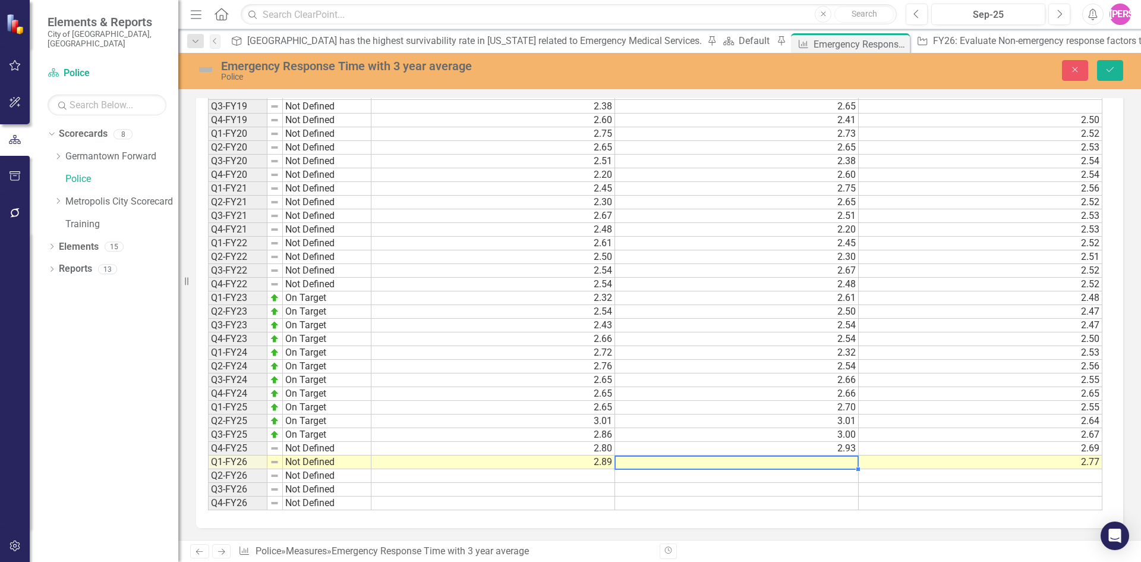
click at [851, 465] on td at bounding box center [737, 462] width 244 height 14
type textarea "3.01"
click at [273, 449] on img at bounding box center [275, 448] width 10 height 10
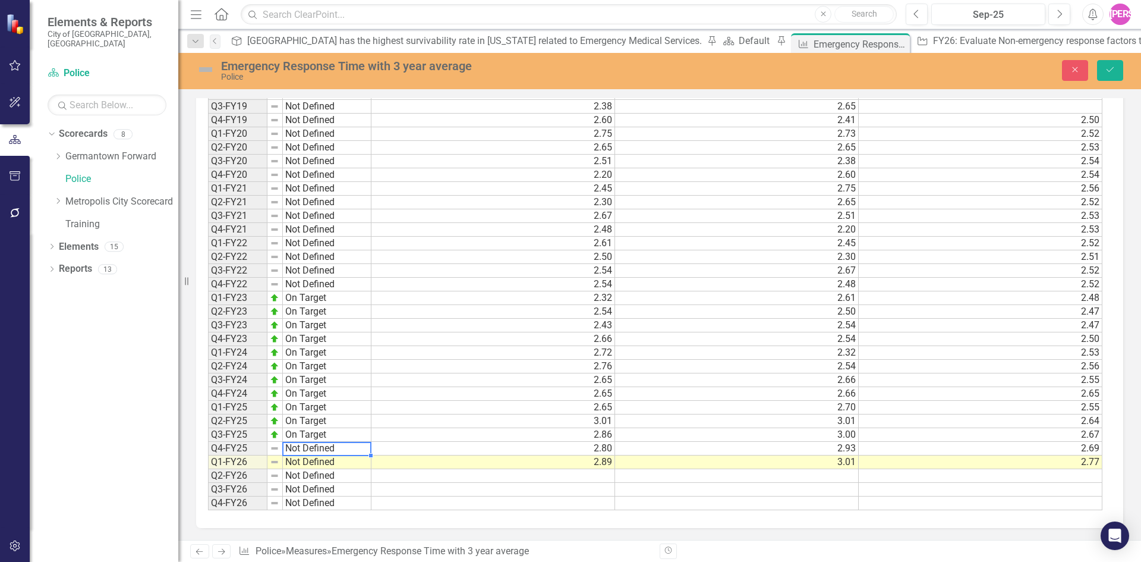
click at [298, 447] on td "Not Defined" at bounding box center [327, 449] width 89 height 14
click at [298, 447] on textarea at bounding box center [326, 449] width 89 height 14
click at [308, 391] on div "Period Status Current Year Response Time Previous Year Response Time Average Ov…" at bounding box center [655, 284] width 895 height 452
click at [320, 462] on td "Not Defined" at bounding box center [327, 462] width 89 height 14
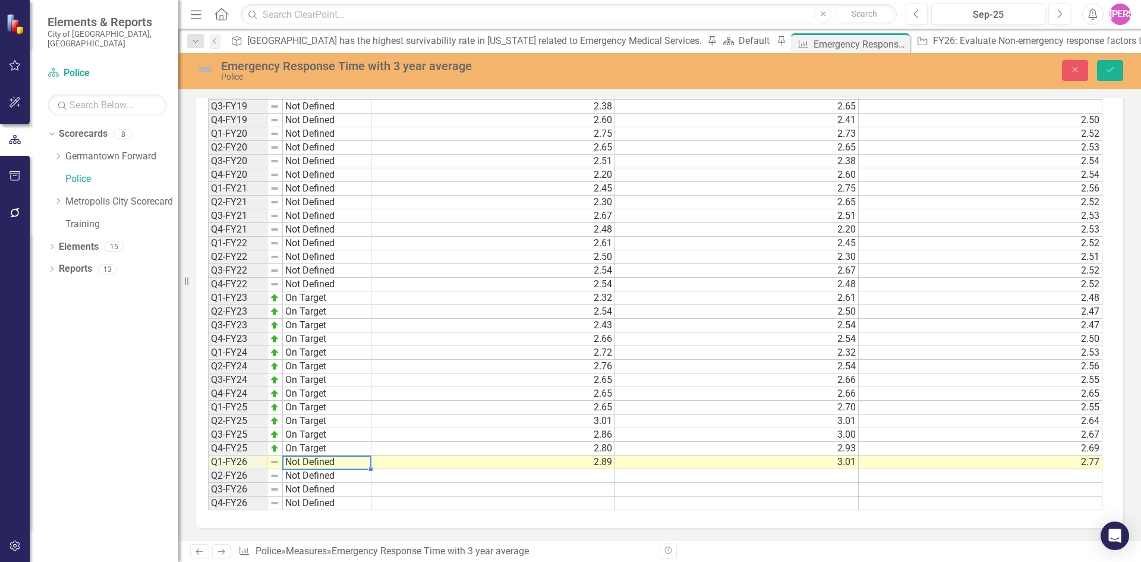
click at [320, 462] on td "Not Defined" at bounding box center [327, 462] width 89 height 14
click at [335, 407] on div "Period Status Current Year Response Time Previous Year Response Time Average Ov…" at bounding box center [655, 284] width 895 height 452
click at [1113, 66] on icon "Save" at bounding box center [1110, 69] width 11 height 8
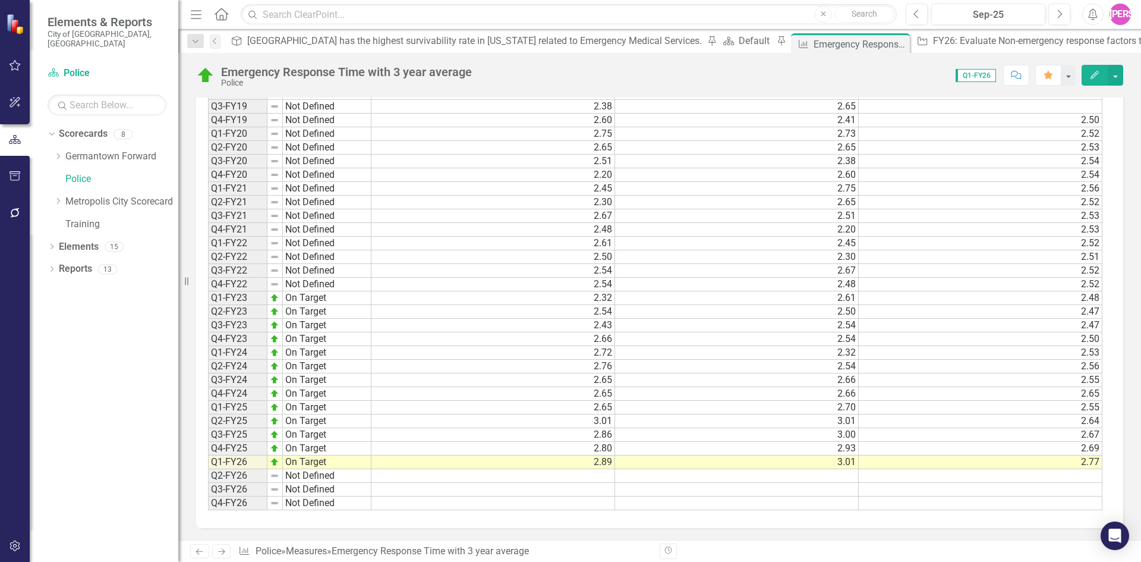
scroll to position [0, 0]
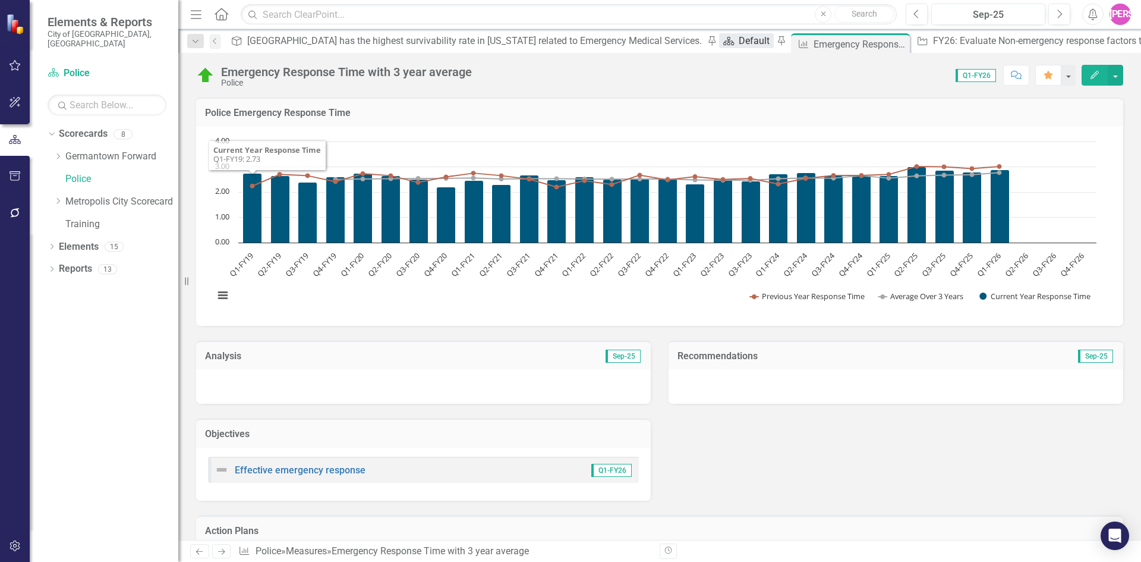
click at [739, 42] on div "Default" at bounding box center [756, 40] width 34 height 15
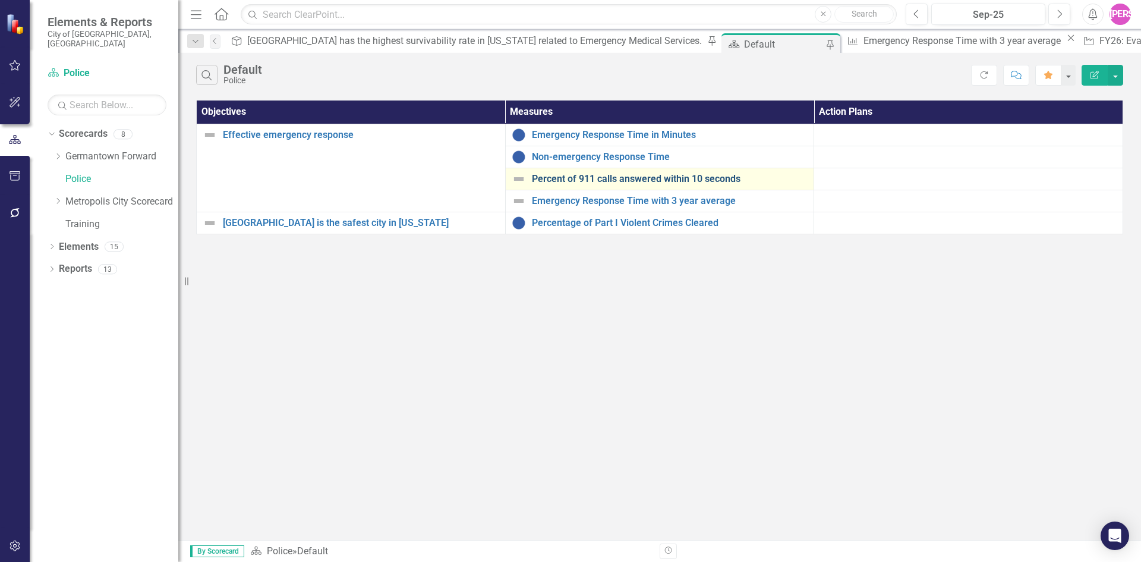
click at [613, 177] on link "Percent of 911 calls answered within 10 seconds" at bounding box center [670, 179] width 276 height 11
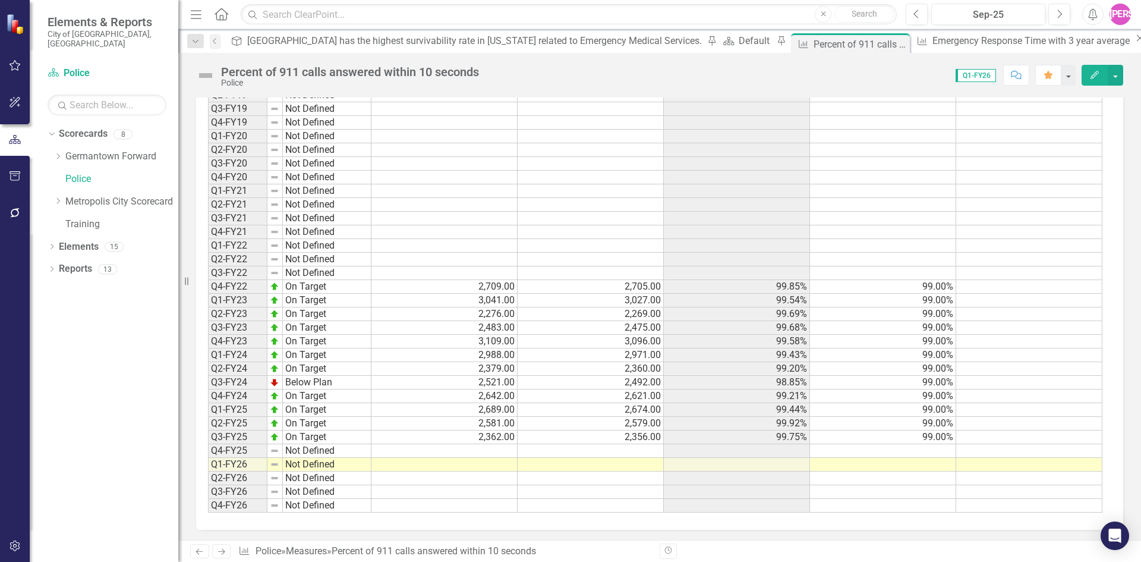
scroll to position [703, 0]
click at [484, 446] on td at bounding box center [444, 449] width 146 height 14
click at [456, 451] on td at bounding box center [444, 449] width 146 height 14
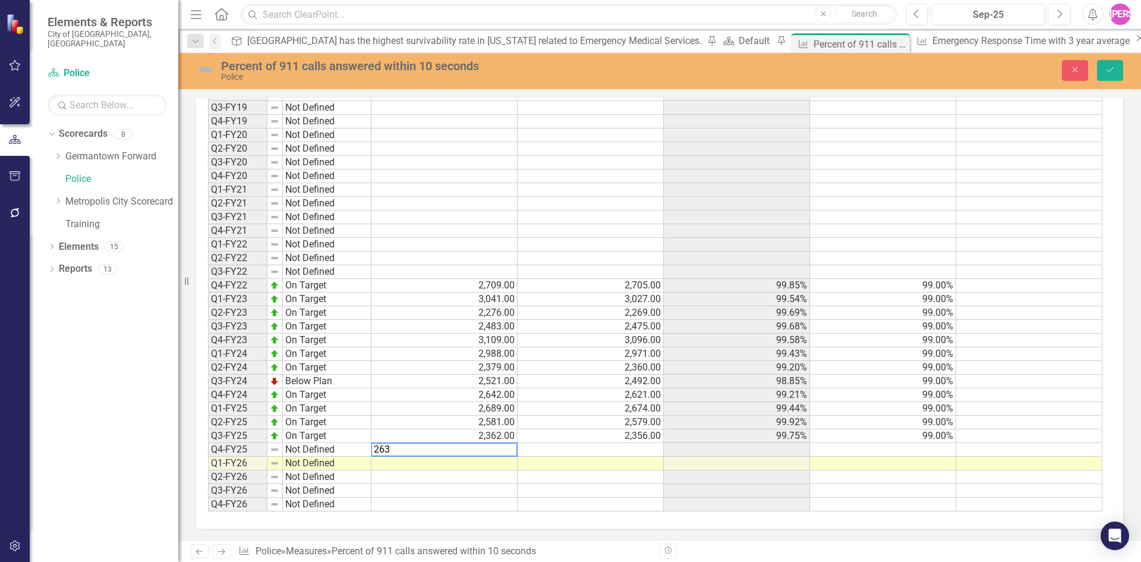
type textarea "2638"
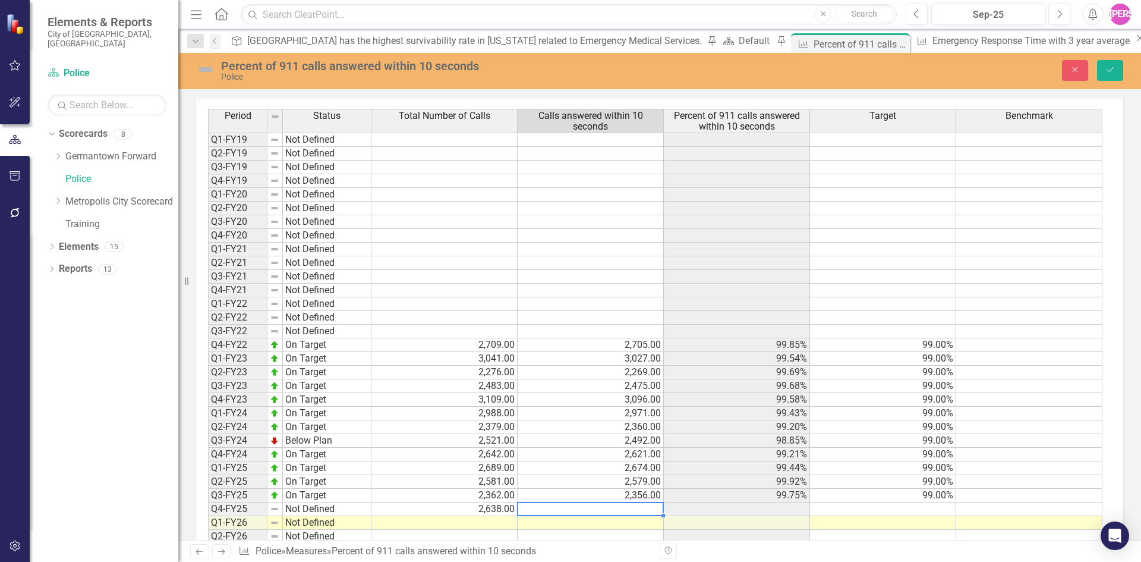
scroll to position [704, 0]
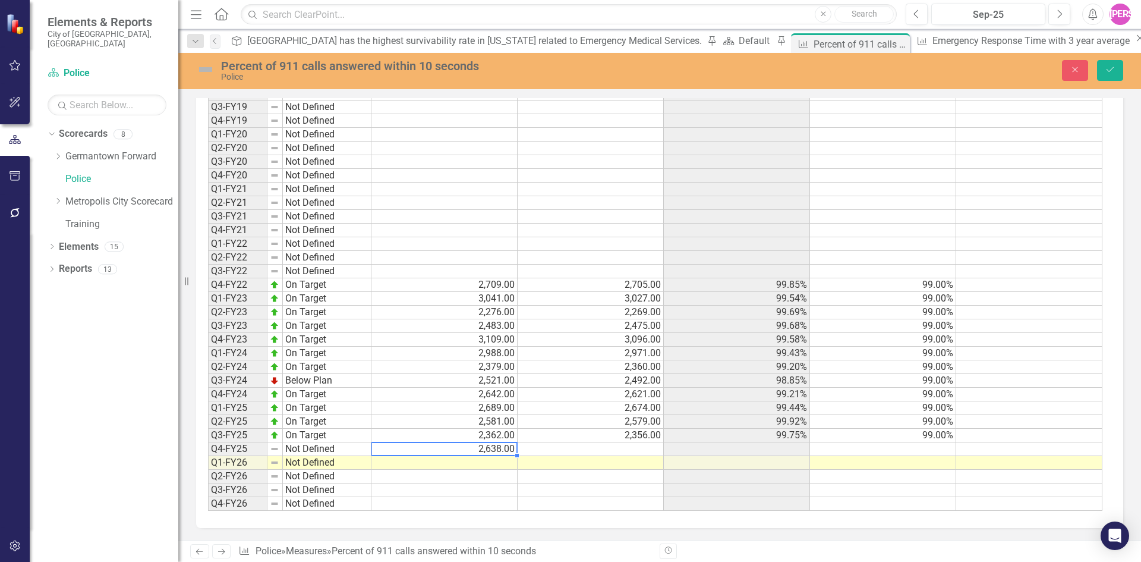
click at [500, 454] on td "2,638.00" at bounding box center [444, 449] width 146 height 14
type textarea "2644"
type textarea "2638"
click at [208, 455] on div "Period Status Total Number of Calls Calls answered within 10 seconds Percent of…" at bounding box center [208, 280] width 0 height 462
type textarea "99"
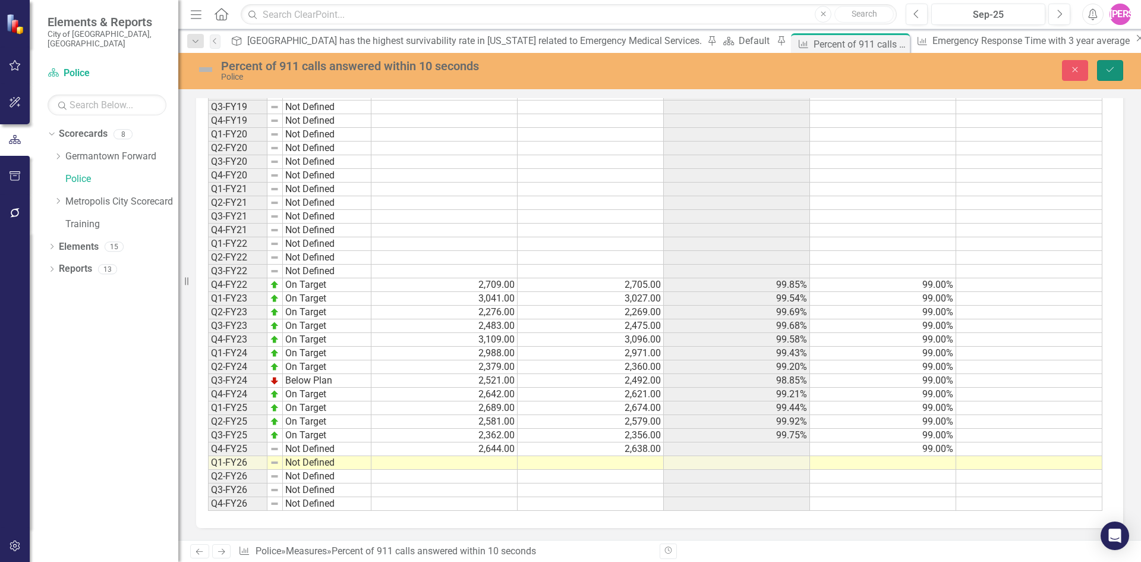
click at [1110, 64] on button "Save" at bounding box center [1110, 70] width 26 height 21
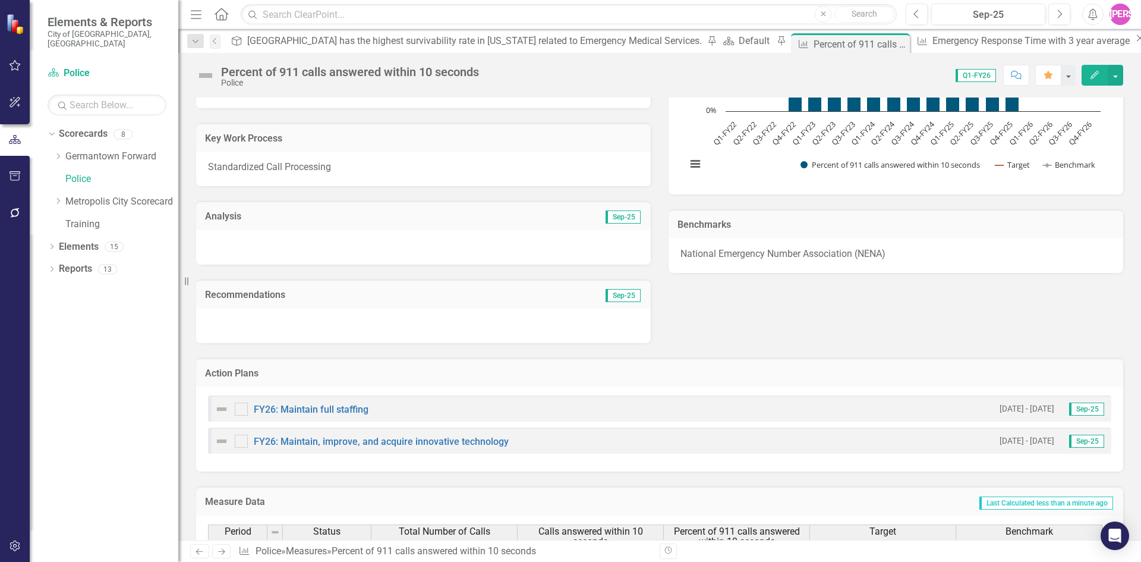
scroll to position [0, 0]
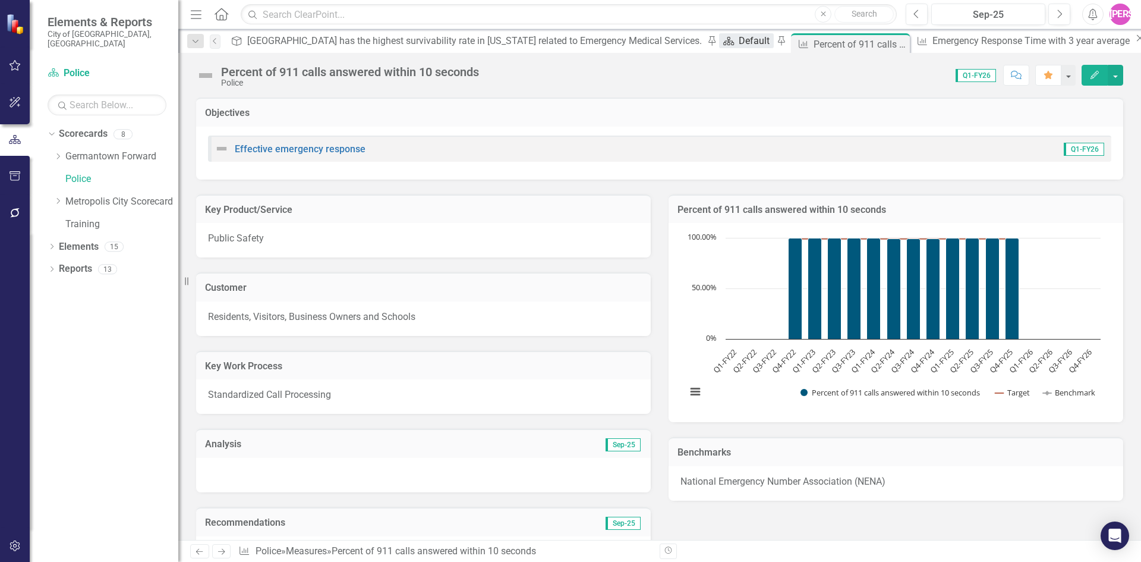
click at [739, 48] on div "Default" at bounding box center [756, 40] width 34 height 15
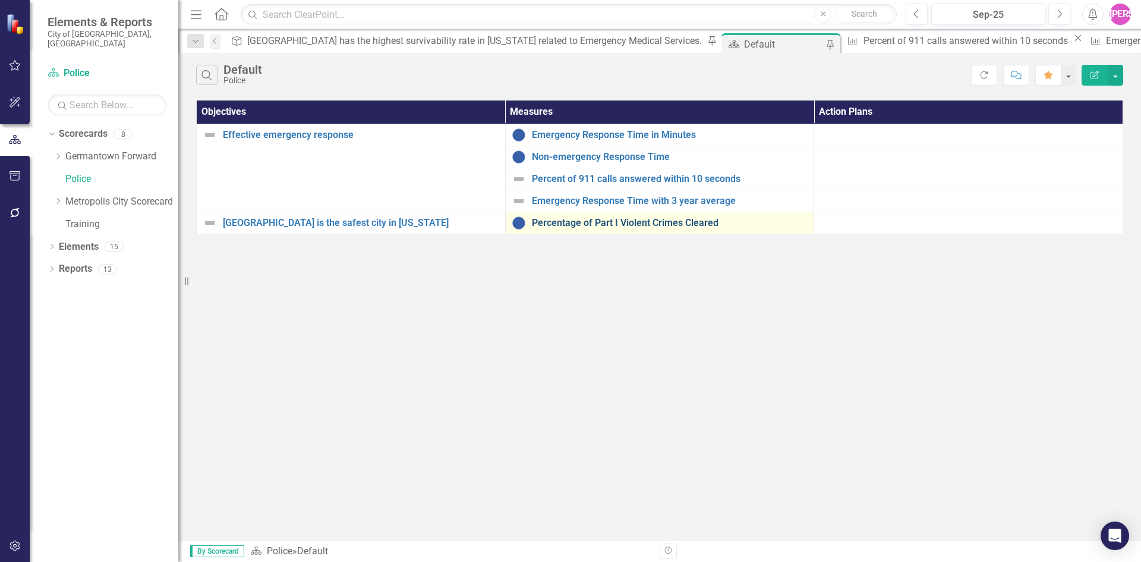
click at [583, 225] on link "Percentage of Part I Violent Crimes Cleared" at bounding box center [670, 223] width 276 height 11
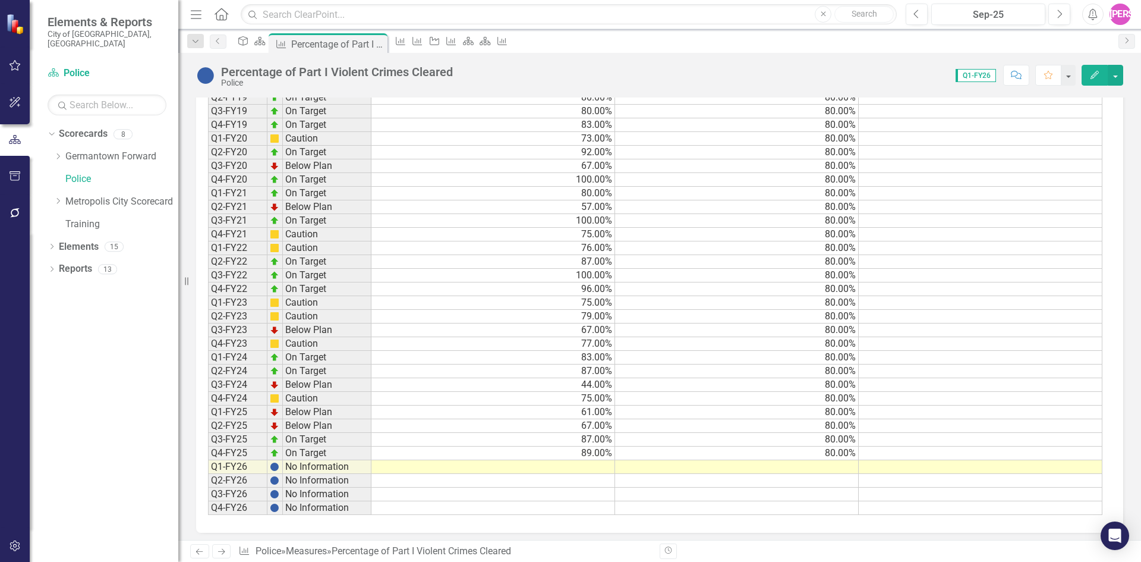
scroll to position [739, 0]
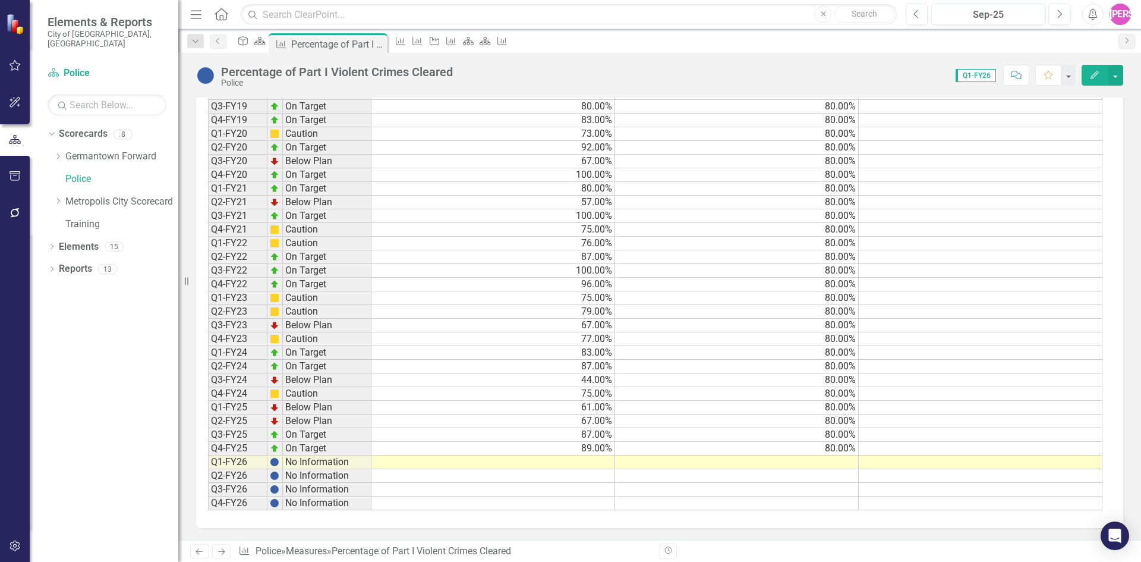
click at [577, 463] on td at bounding box center [493, 462] width 244 height 14
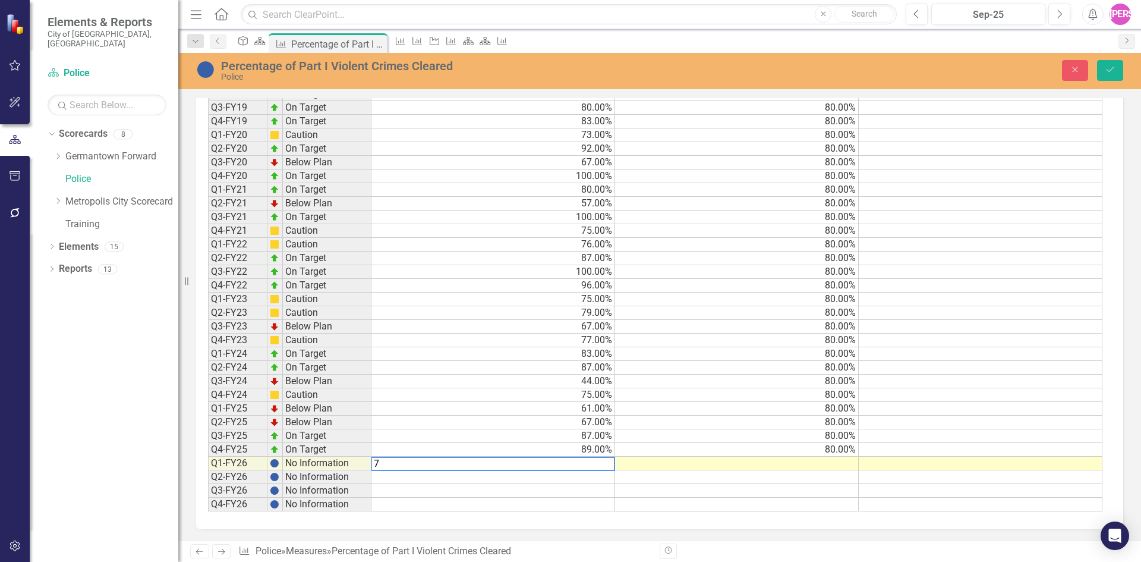
type textarea "77"
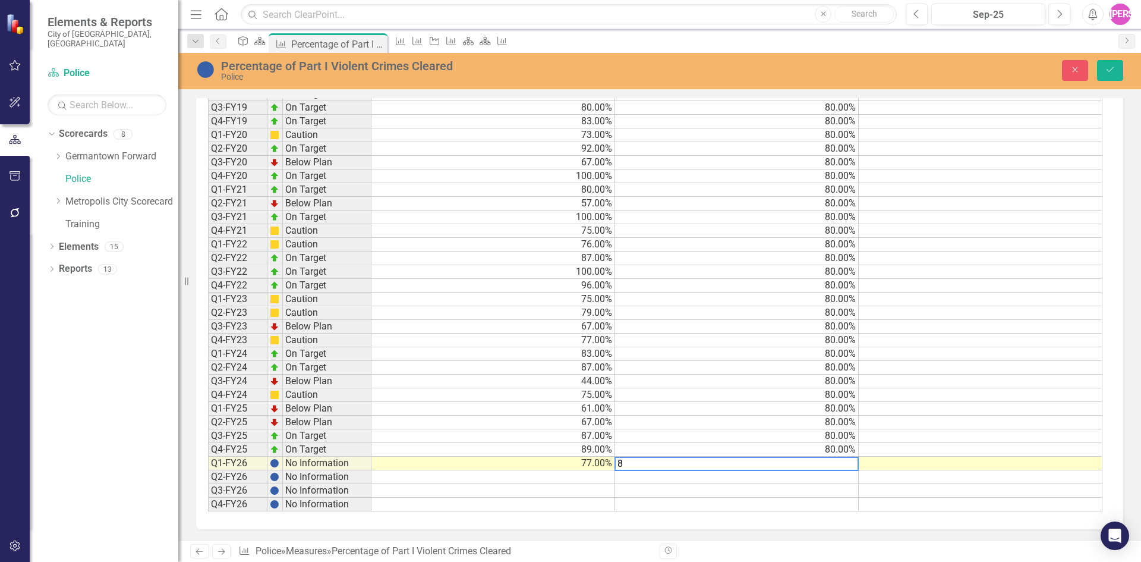
type textarea "80"
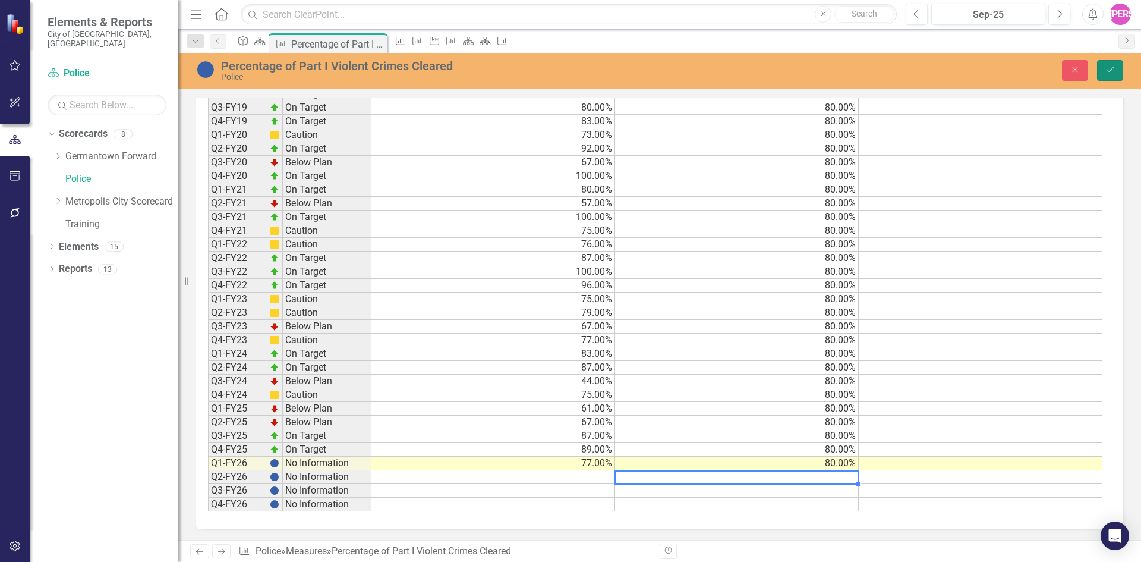
click at [1110, 70] on icon "Save" at bounding box center [1110, 69] width 11 height 8
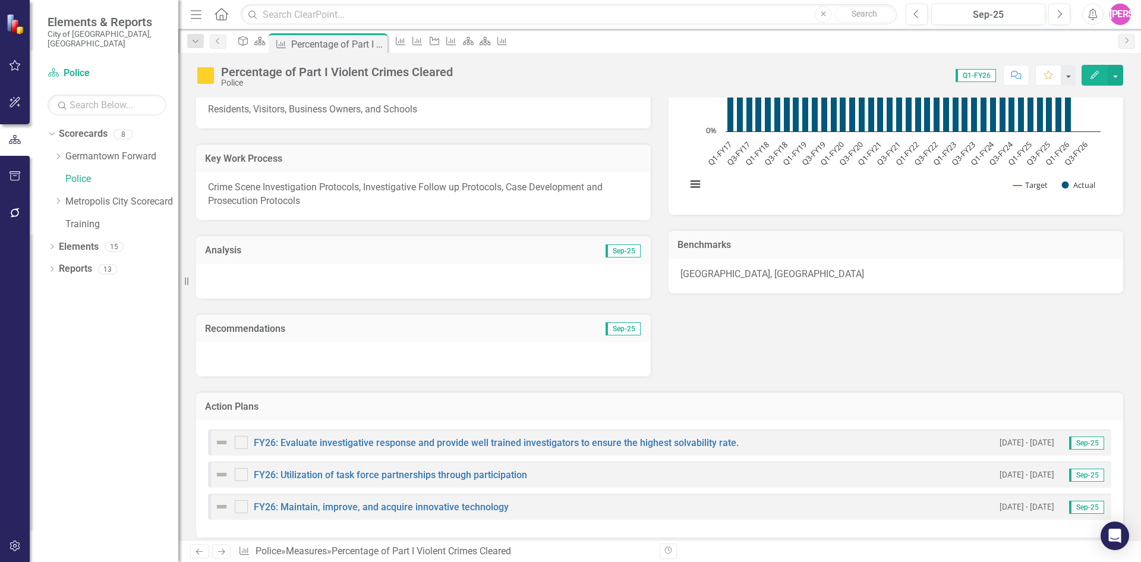
scroll to position [238, 0]
